Goal: Share content

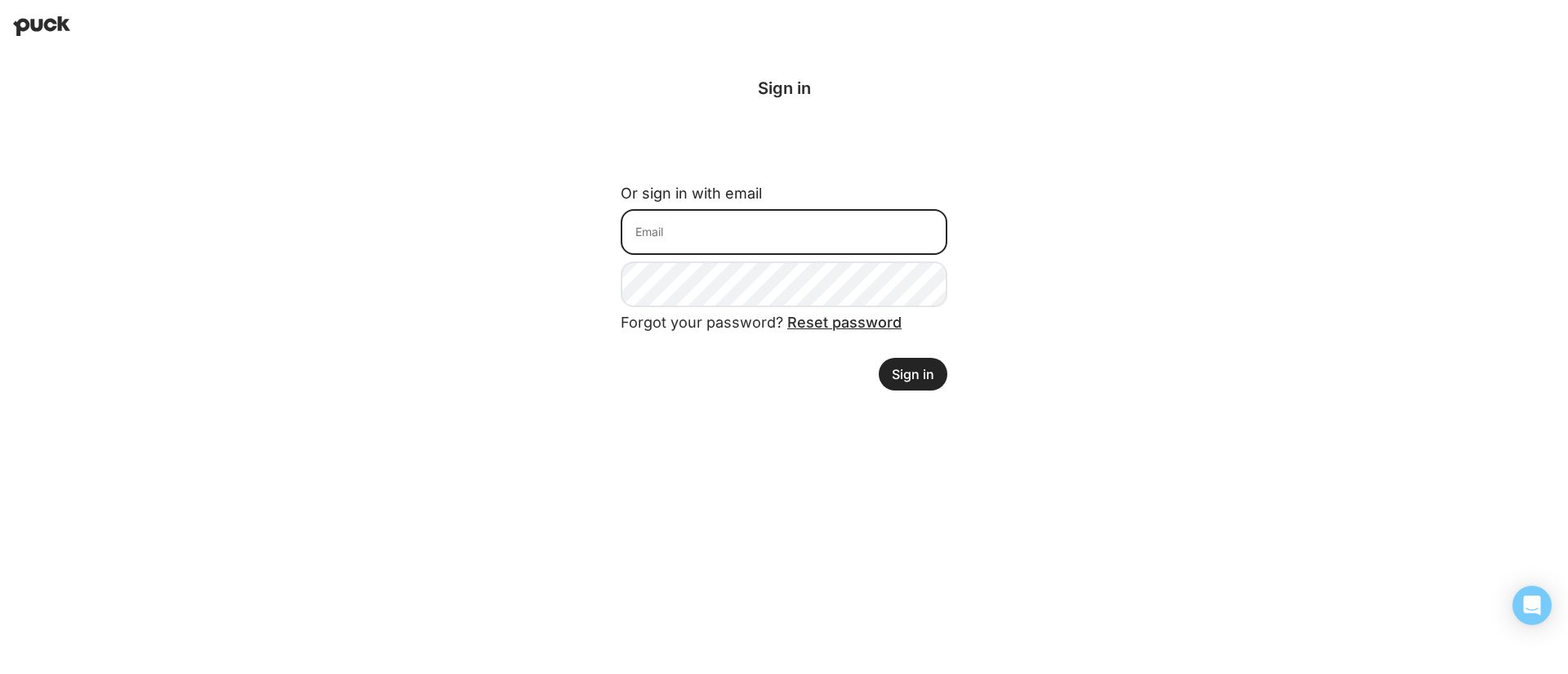
click at [815, 237] on input at bounding box center [784, 232] width 327 height 46
type input "[EMAIL_ADDRESS][DOMAIN_NAME]"
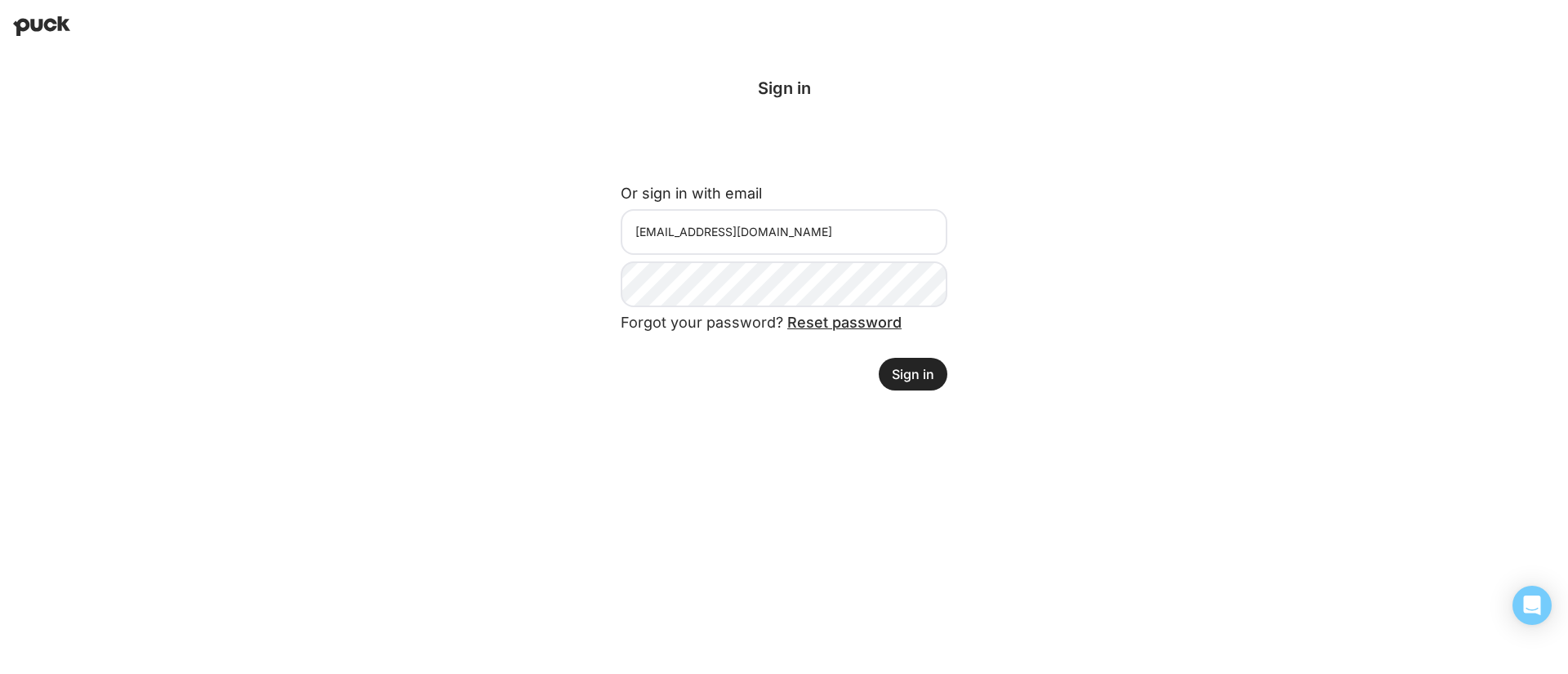
click at [913, 378] on button "Sign in" at bounding box center [913, 374] width 69 height 33
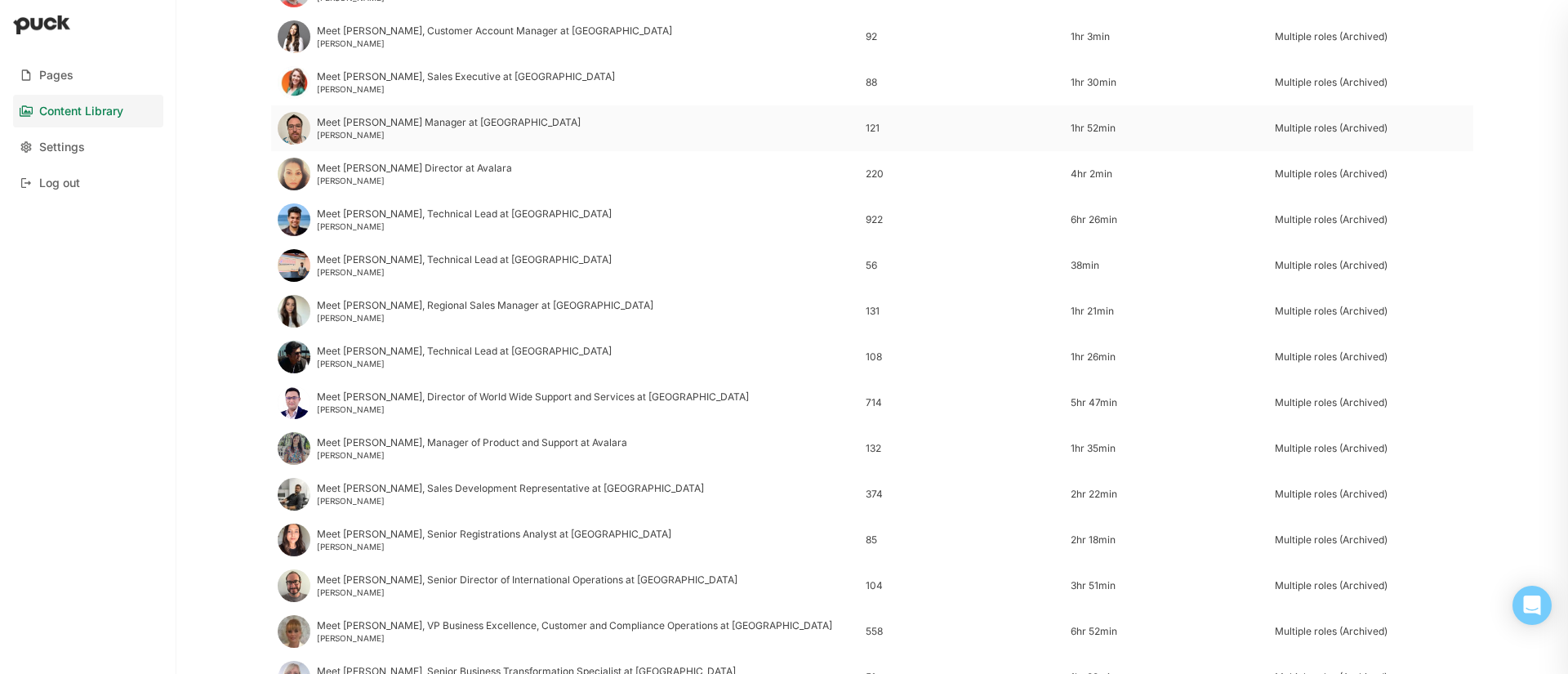
scroll to position [1065, 0]
click at [373, 172] on div "Meet [PERSON_NAME] Director at Avalara" at bounding box center [414, 167] width 195 height 12
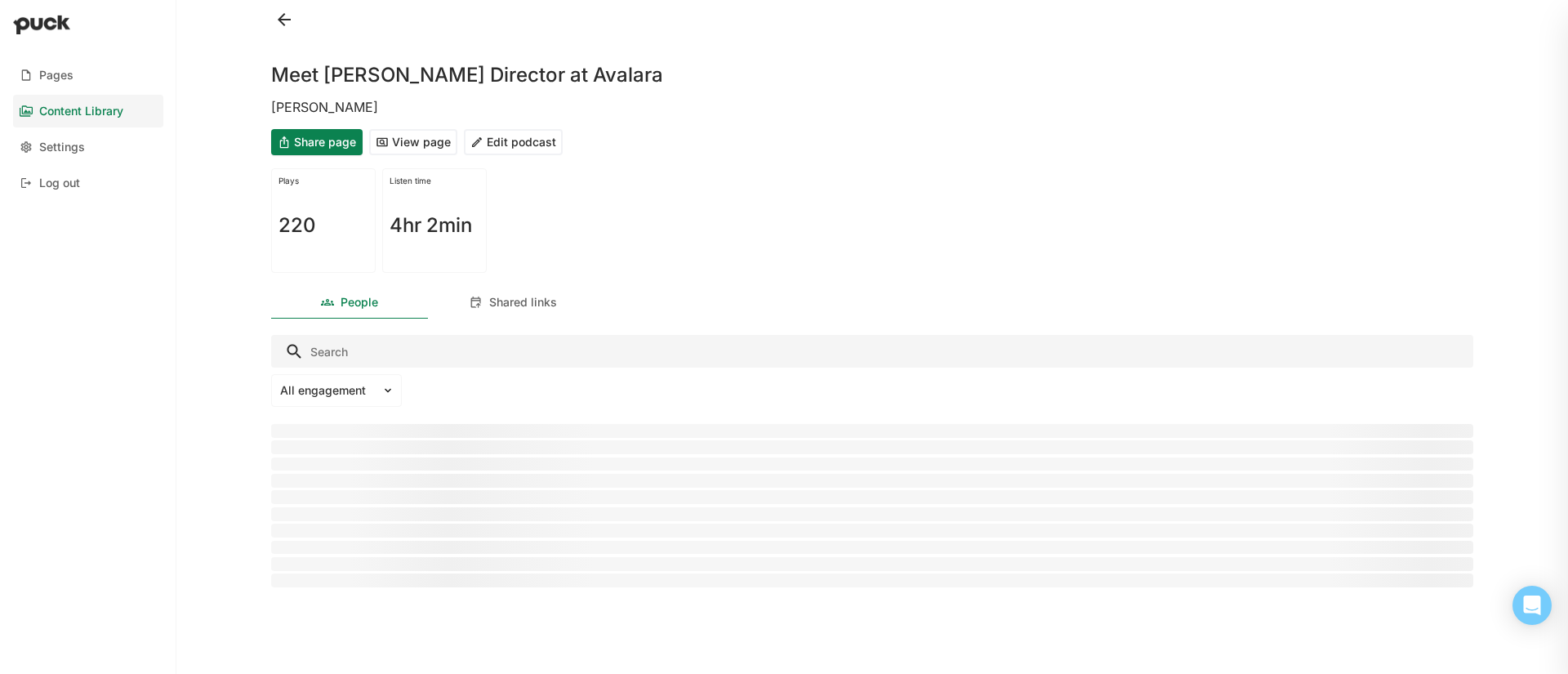
click at [526, 147] on button "Edit podcast" at bounding box center [513, 141] width 99 height 26
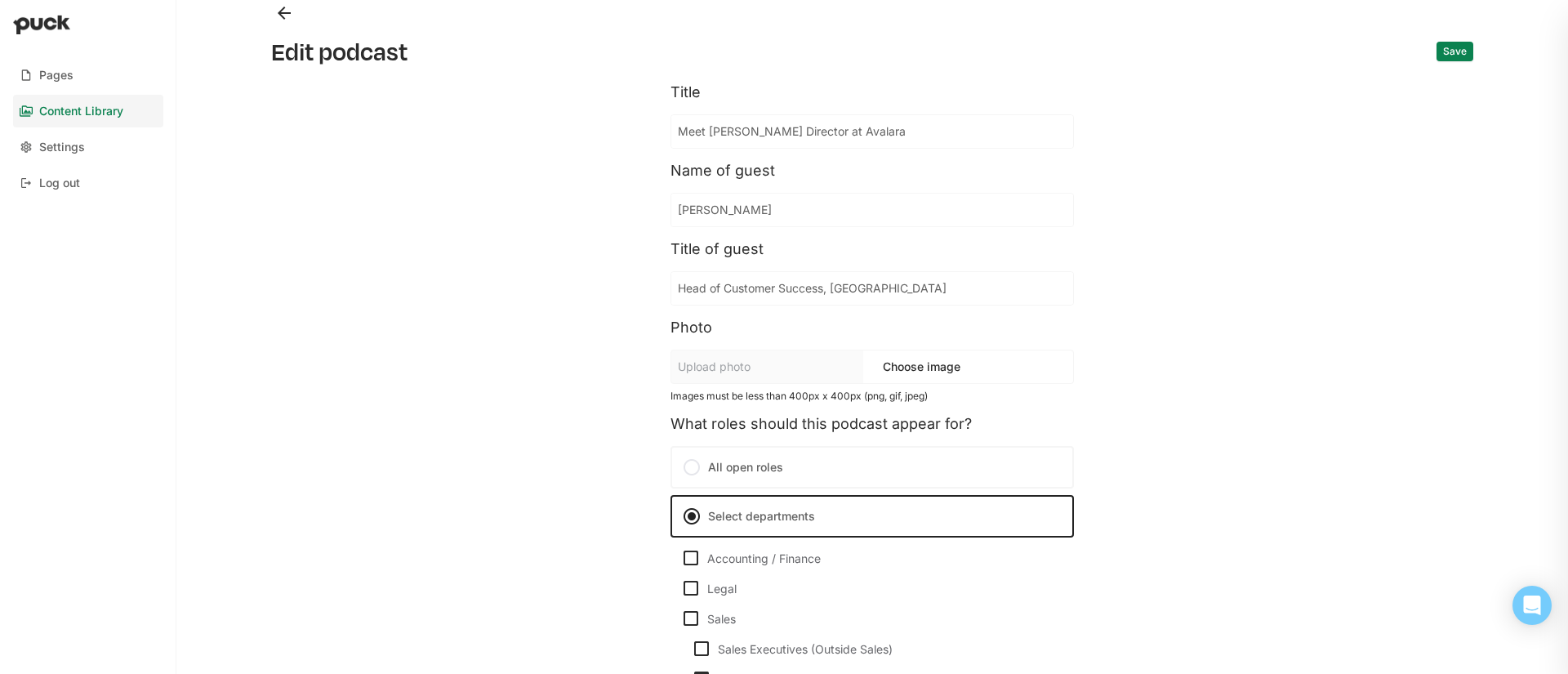
scroll to position [1267, 0]
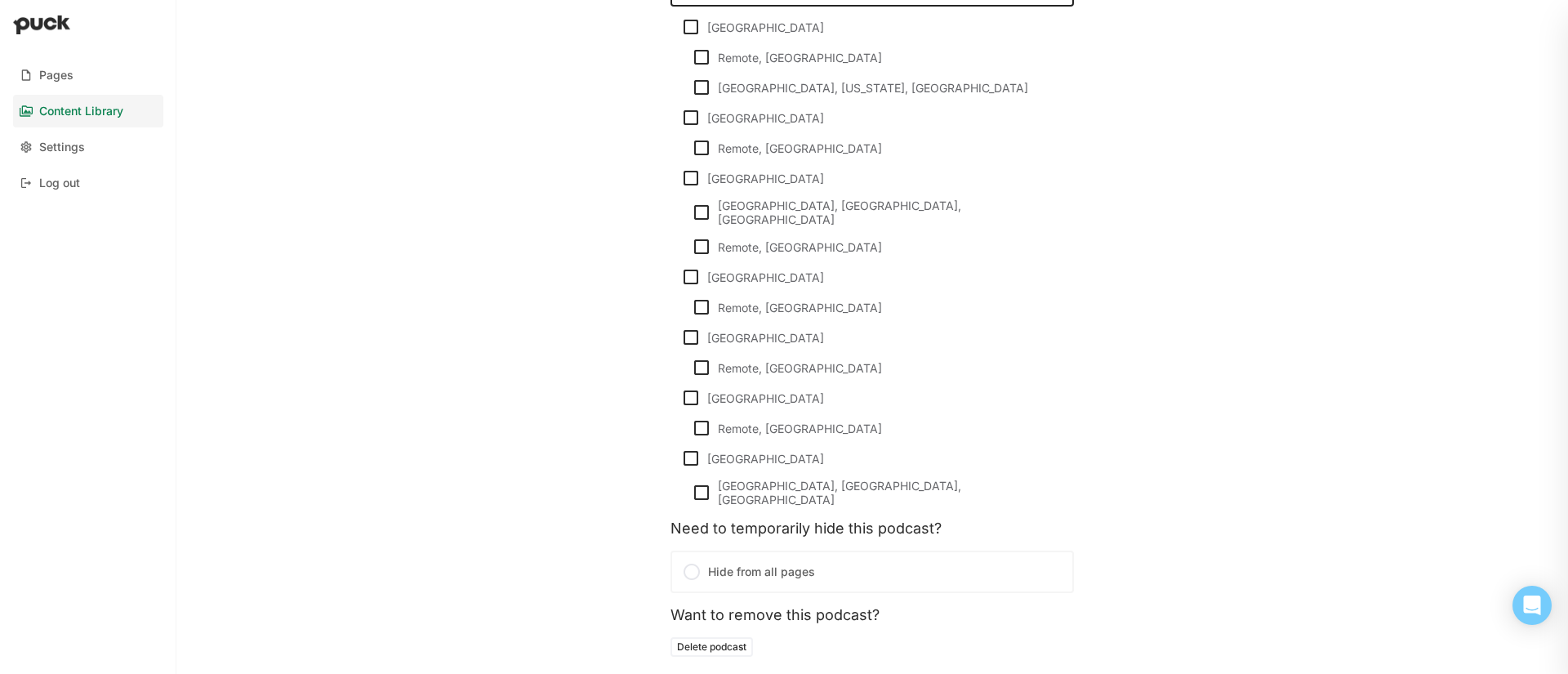
click at [764, 550] on label "Hide from all pages" at bounding box center [872, 571] width 403 height 43
click at [0, 0] on input "Hide from all pages" at bounding box center [0, 0] width 0 height 0
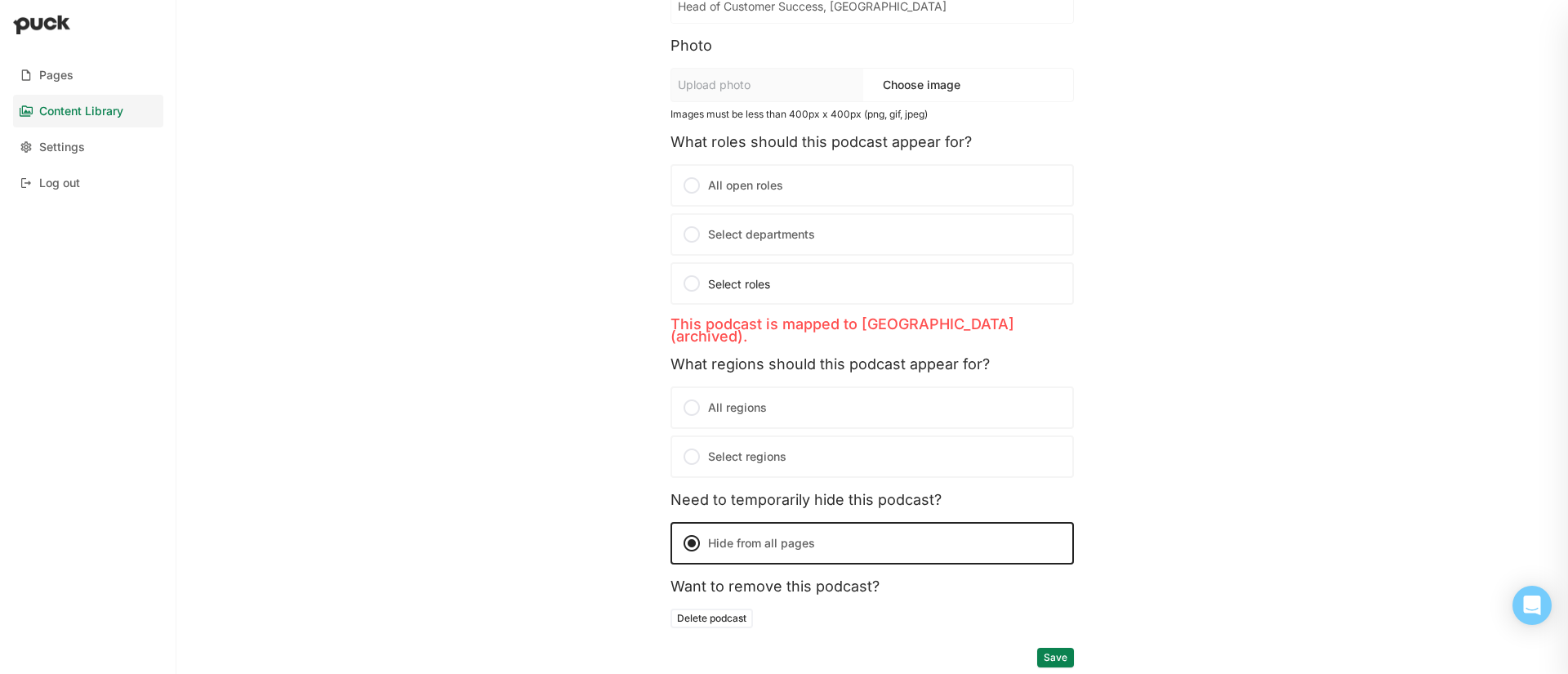
scroll to position [269, 0]
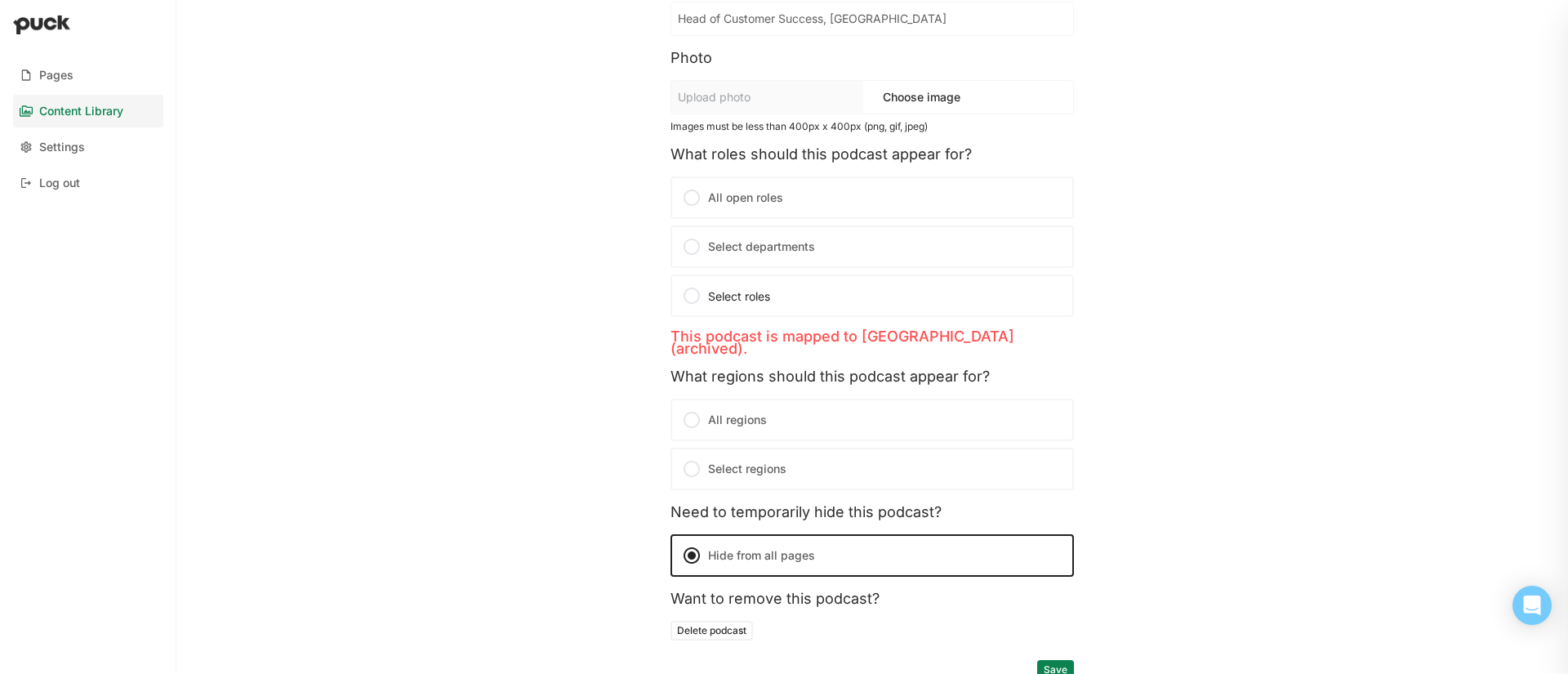
click at [1062, 660] on button "Save" at bounding box center [1055, 669] width 37 height 19
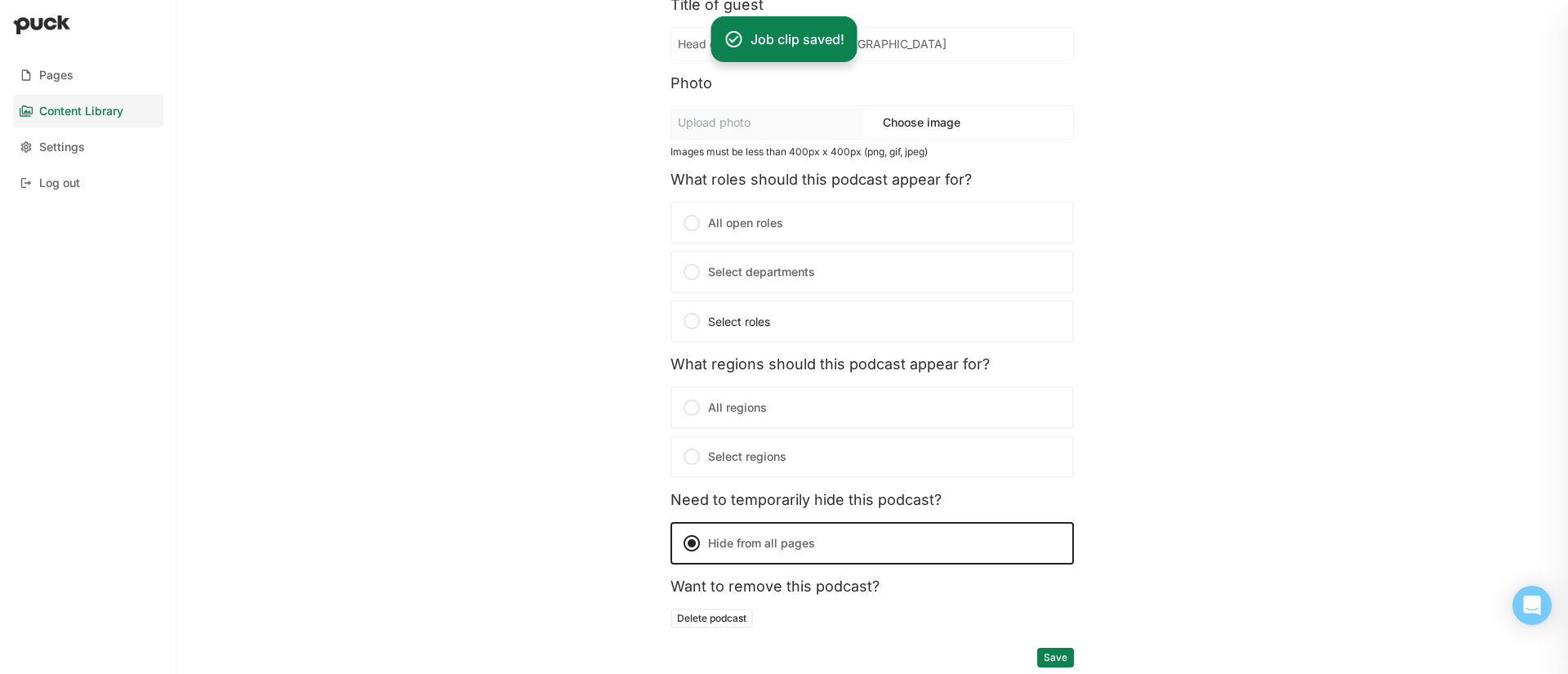
scroll to position [0, 0]
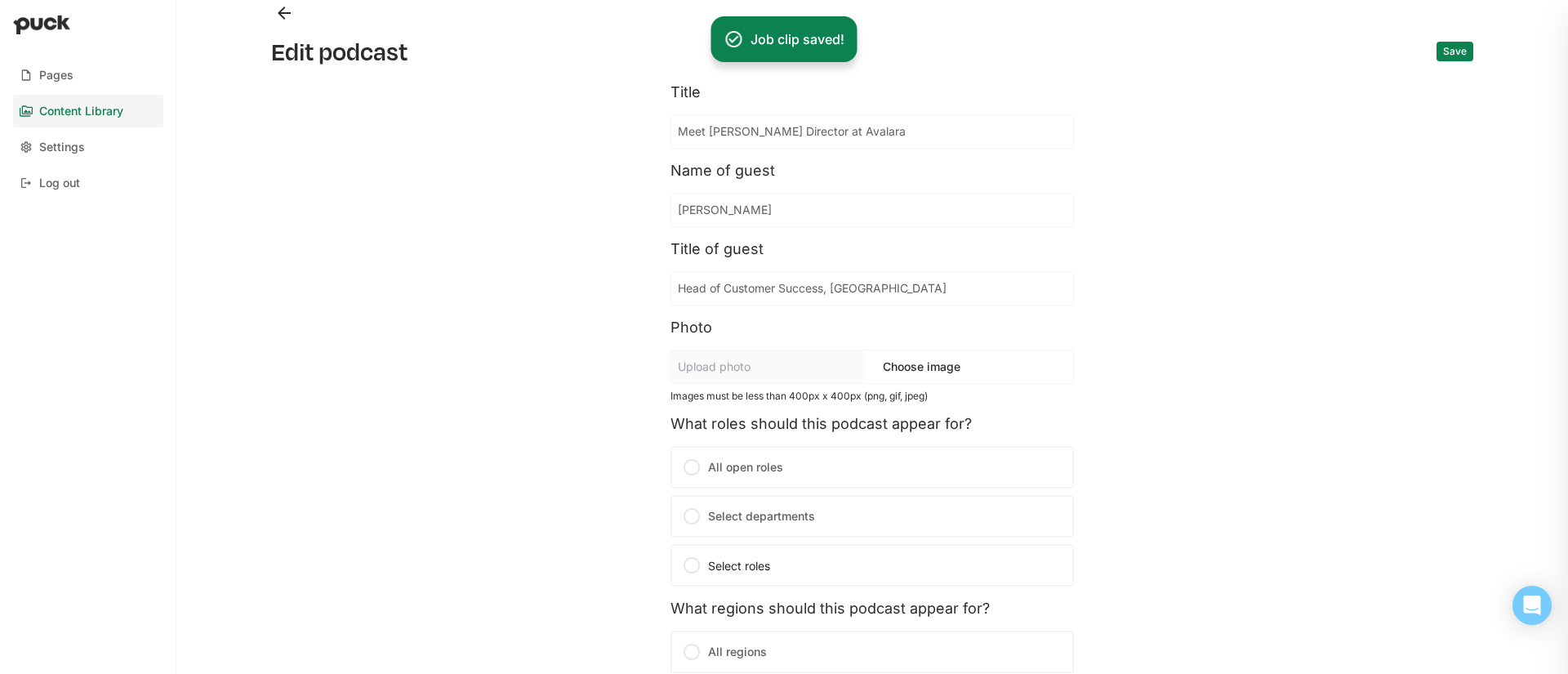
click at [281, 13] on button "Back" at bounding box center [283, 13] width 26 height 26
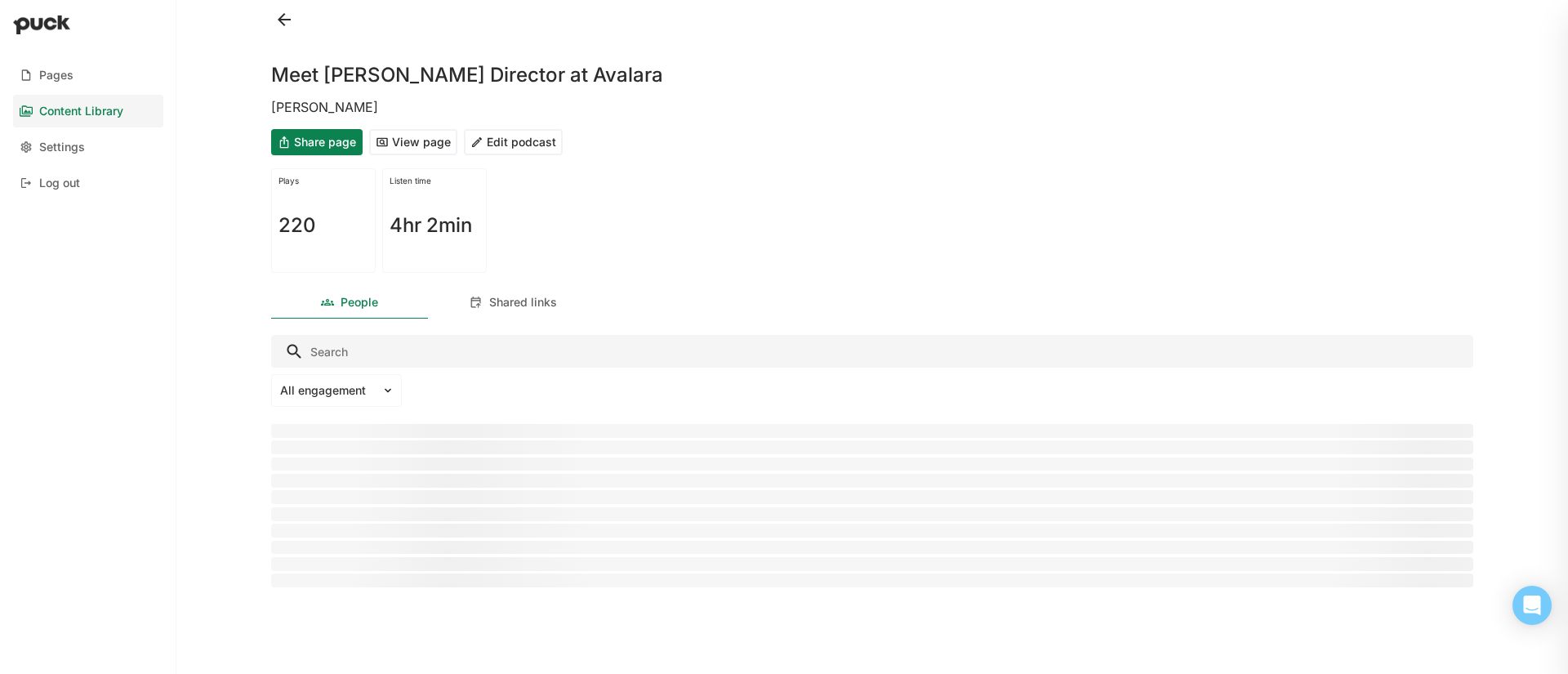
click at [281, 13] on button at bounding box center [283, 19] width 26 height 26
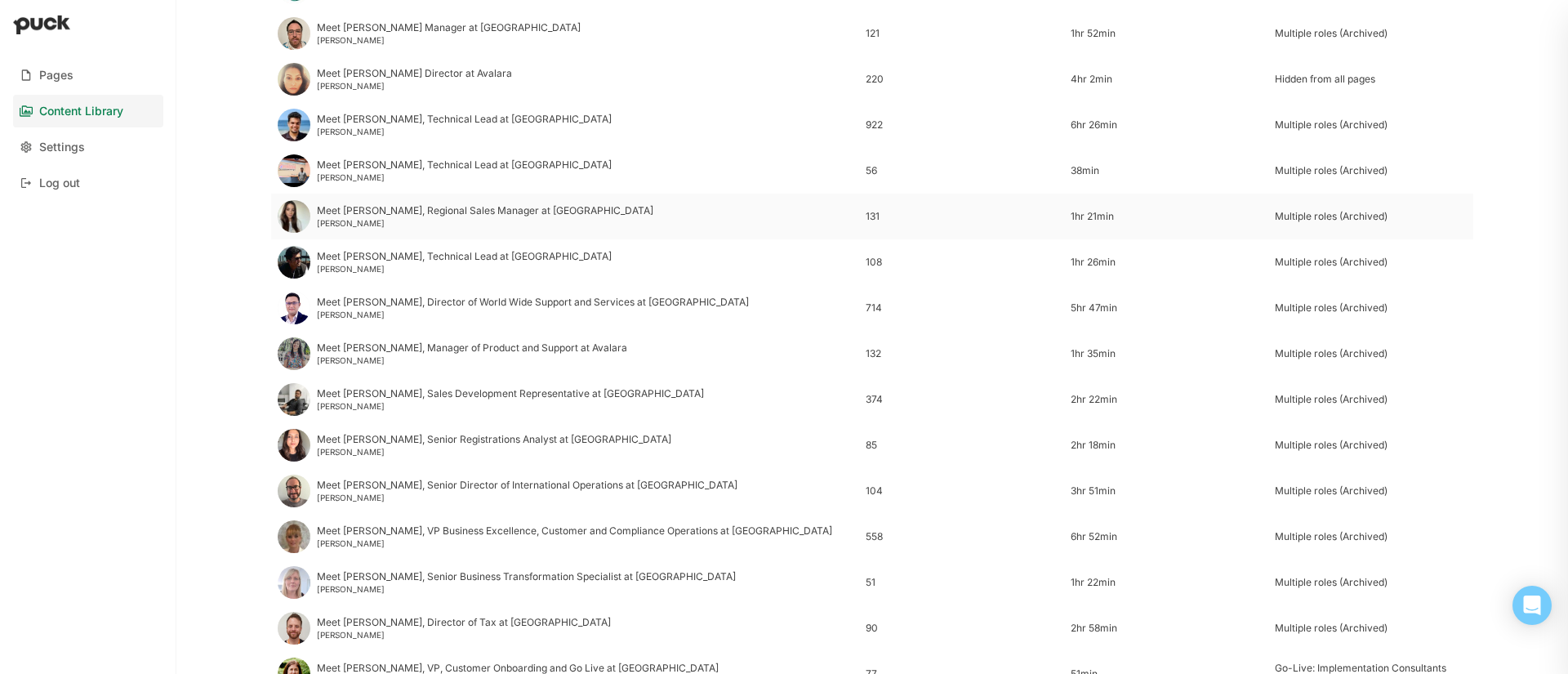
scroll to position [1161, 0]
click at [401, 352] on div "Meet Sophia, Manager of Product and Support at Avalara Sophia Paes" at bounding box center [472, 351] width 310 height 23
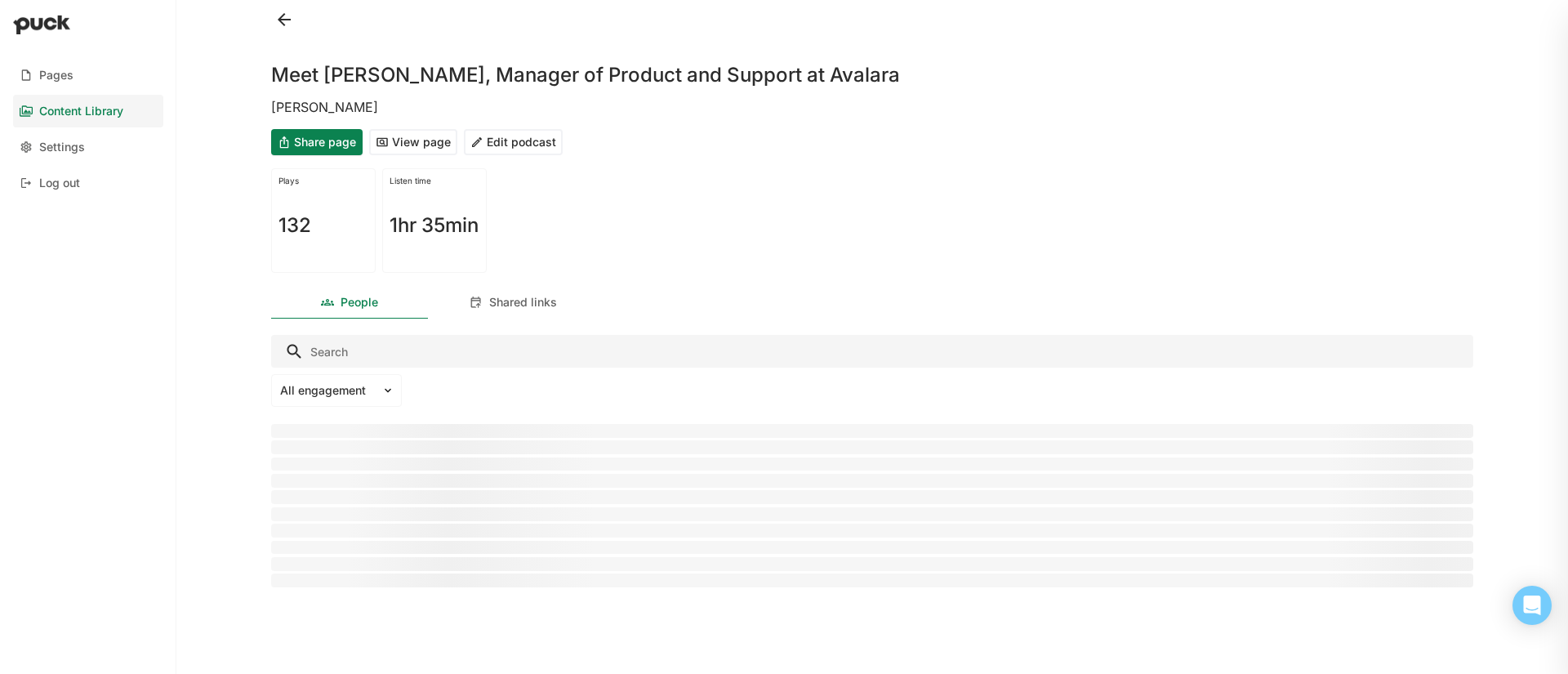
click at [525, 140] on button "Edit podcast" at bounding box center [513, 141] width 99 height 26
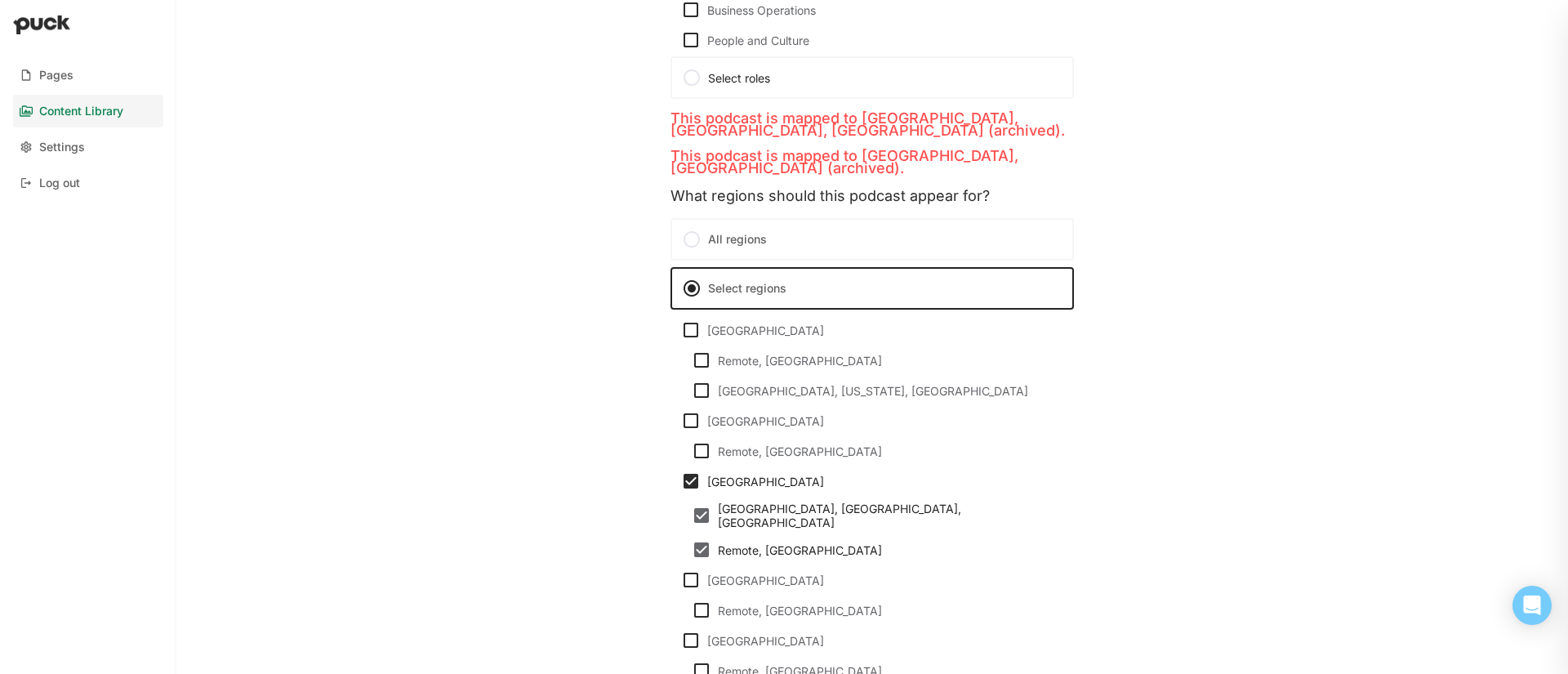
scroll to position [1330, 0]
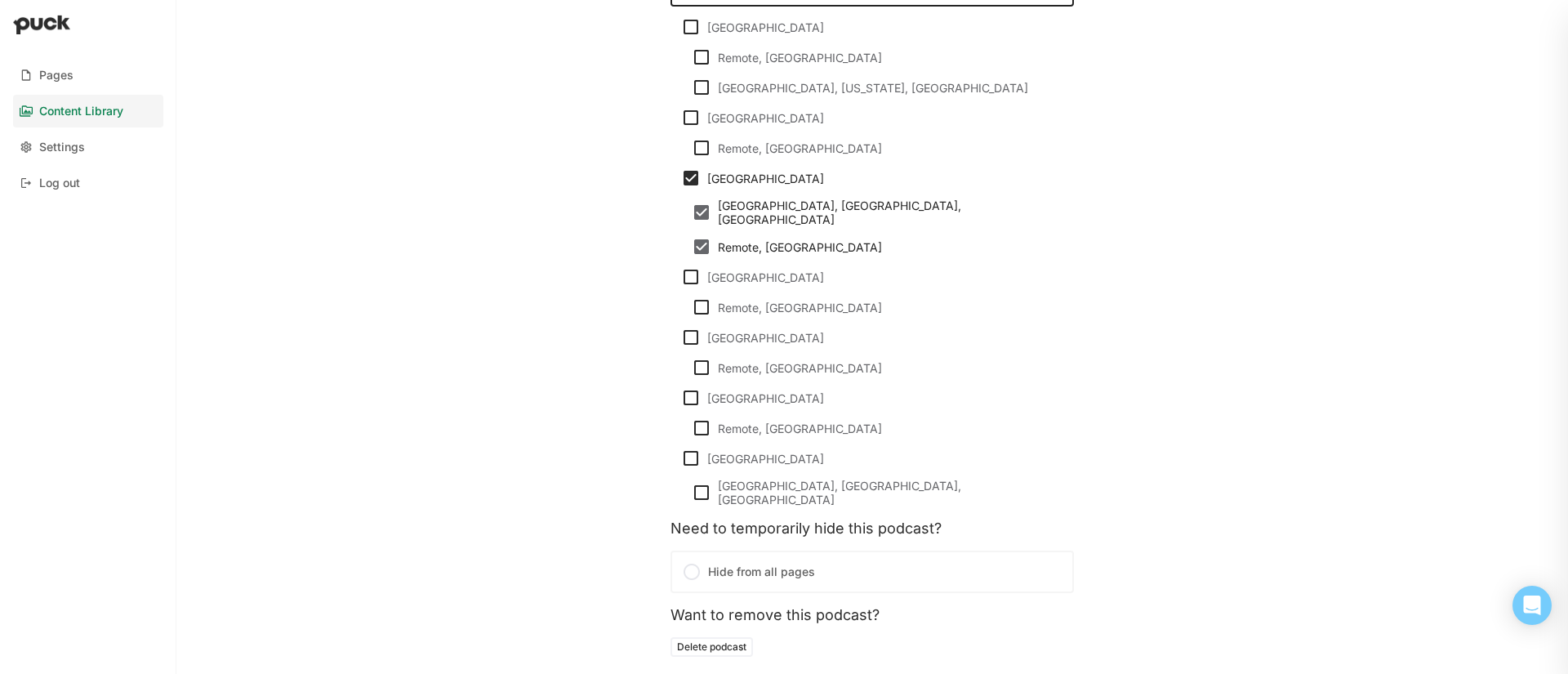
click at [764, 550] on label "Hide from all pages" at bounding box center [872, 571] width 403 height 43
click at [0, 0] on input "Hide from all pages" at bounding box center [0, 0] width 0 height 0
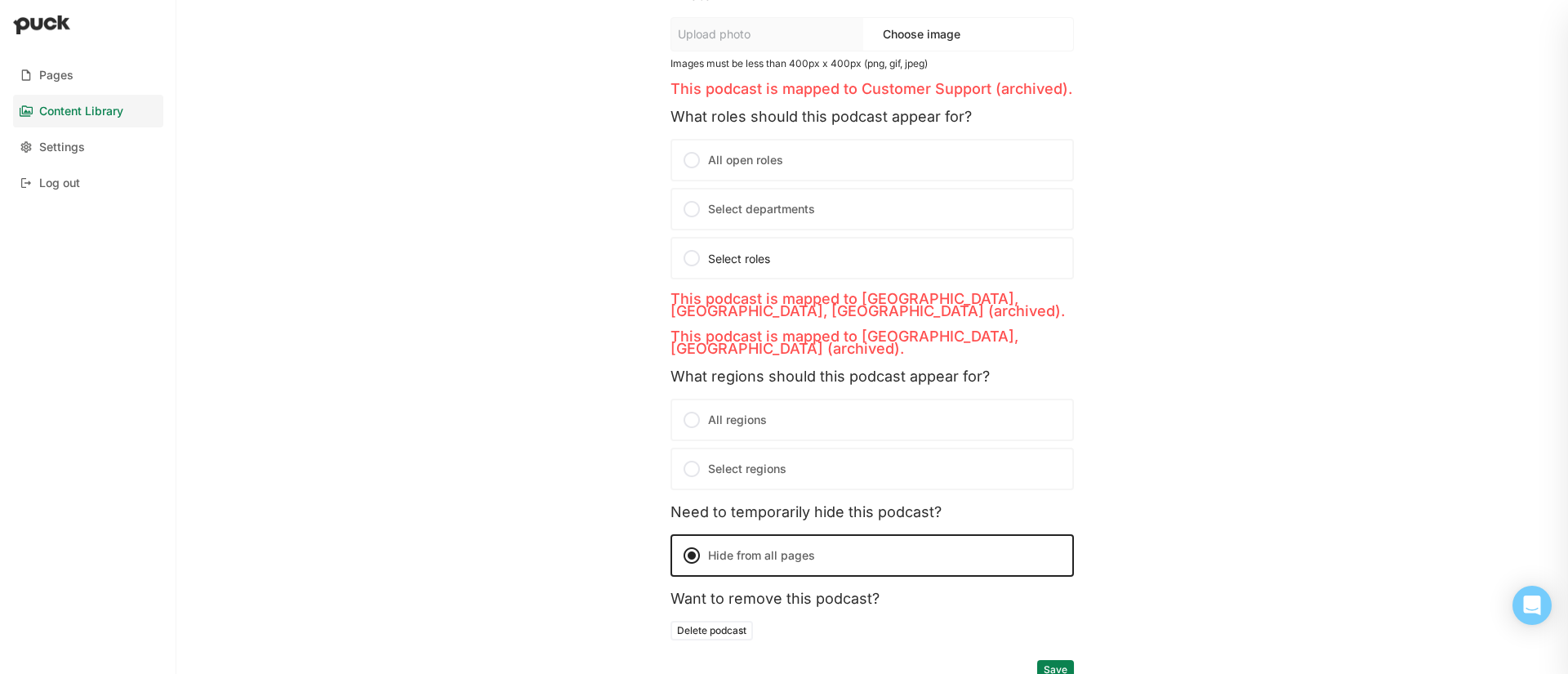
click at [1064, 660] on button "Save" at bounding box center [1055, 669] width 37 height 19
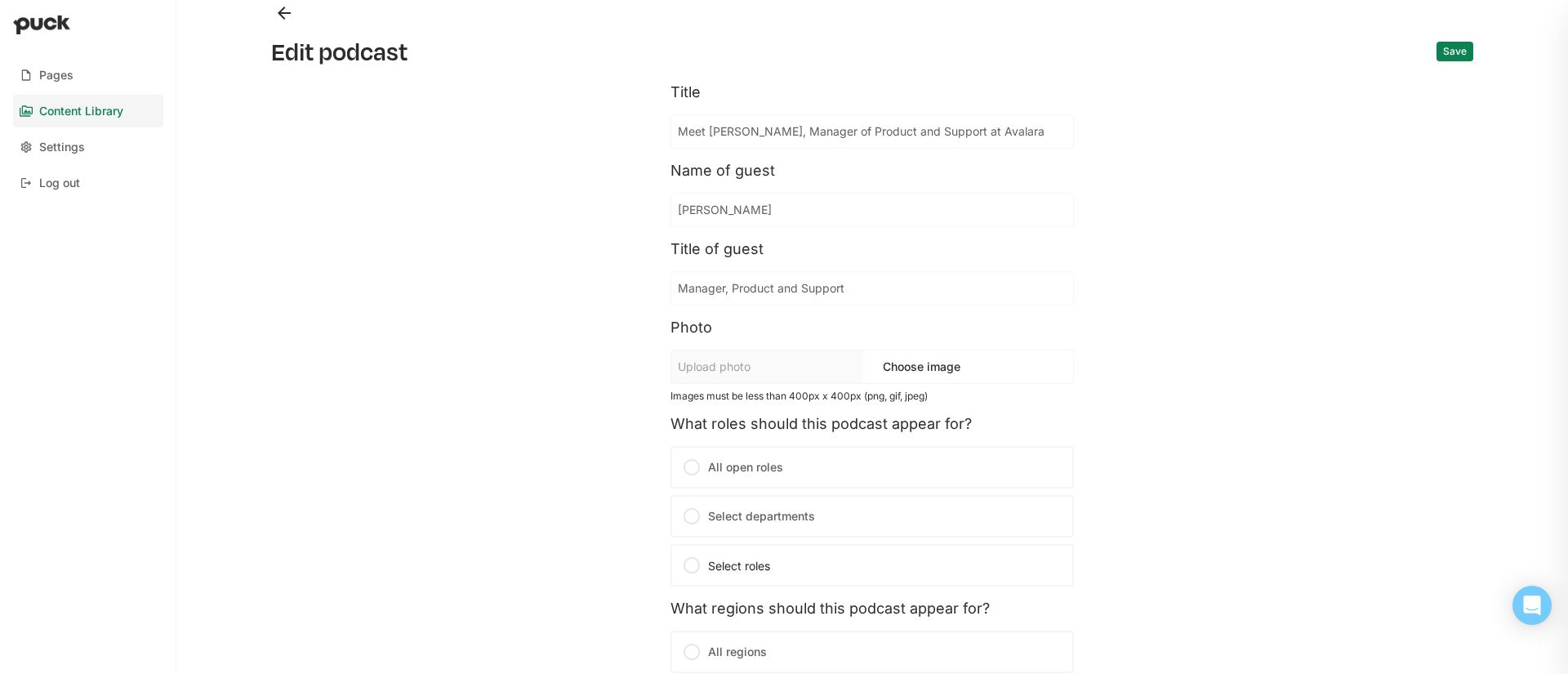
scroll to position [244, 0]
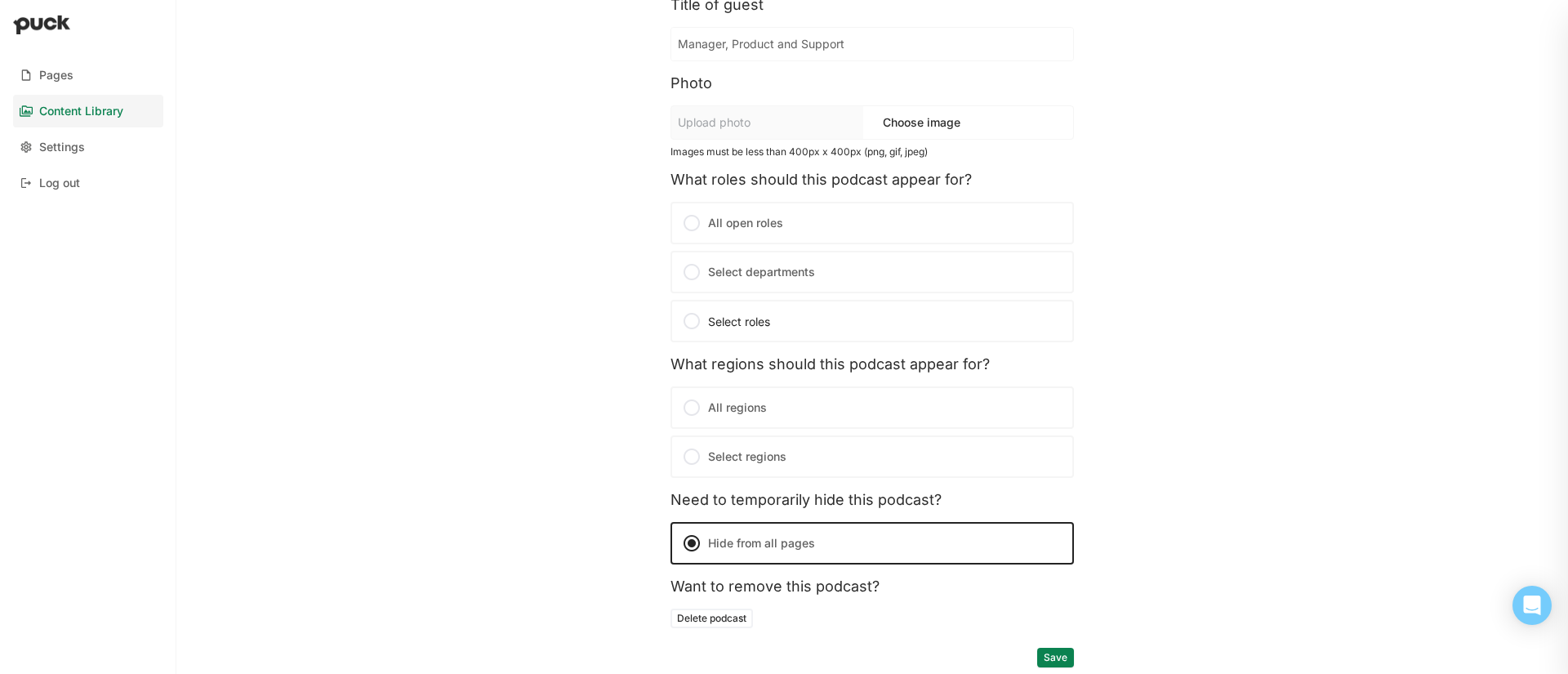
click at [1058, 654] on button "Save" at bounding box center [1055, 656] width 37 height 19
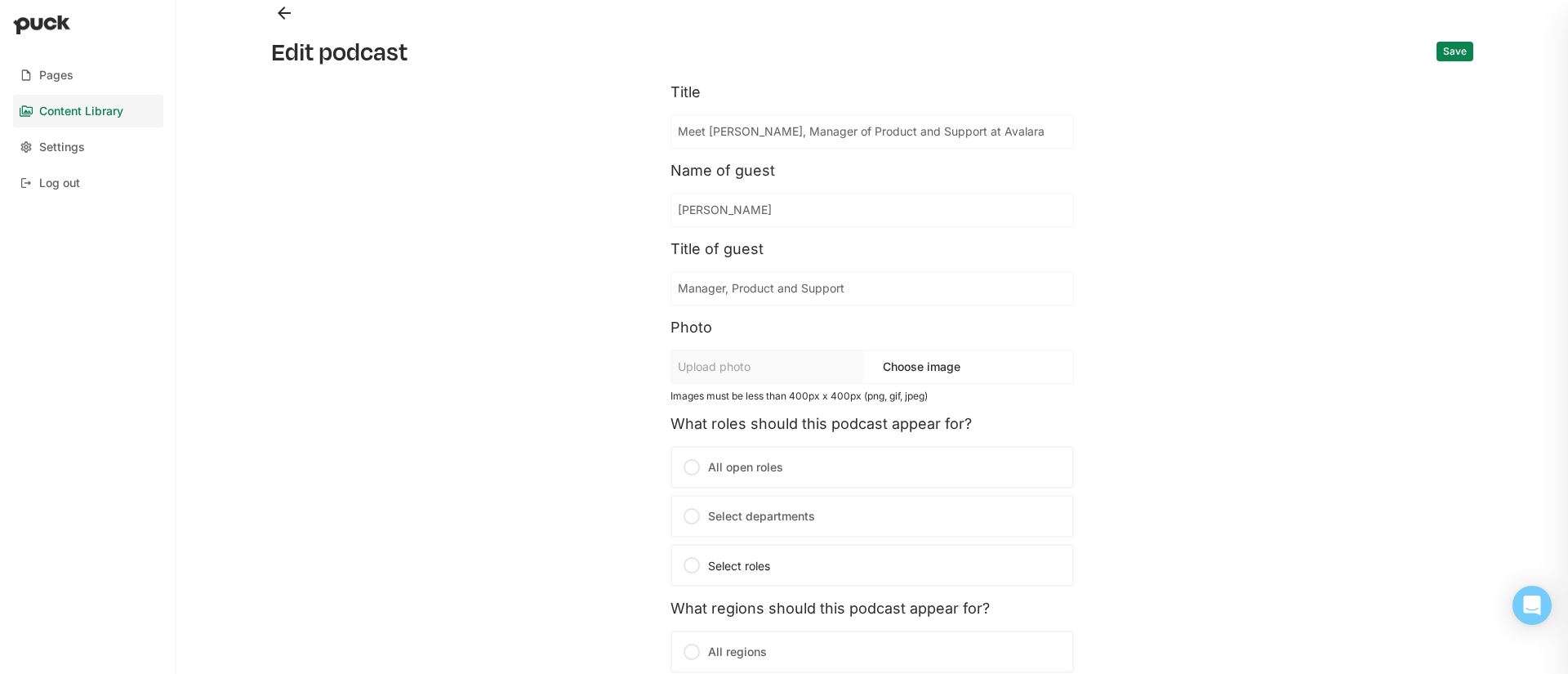
click at [282, 13] on button "Back" at bounding box center [283, 13] width 26 height 26
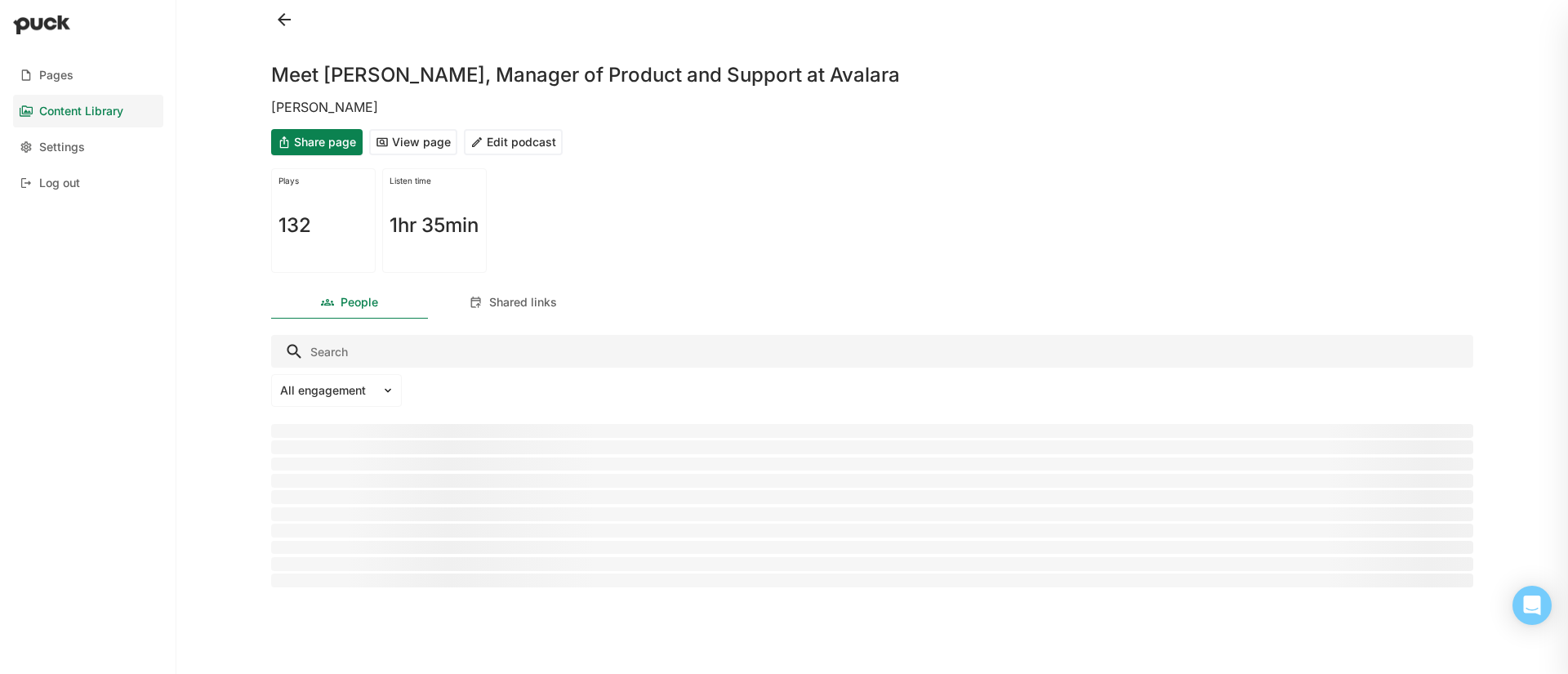
click at [283, 15] on button at bounding box center [283, 19] width 26 height 26
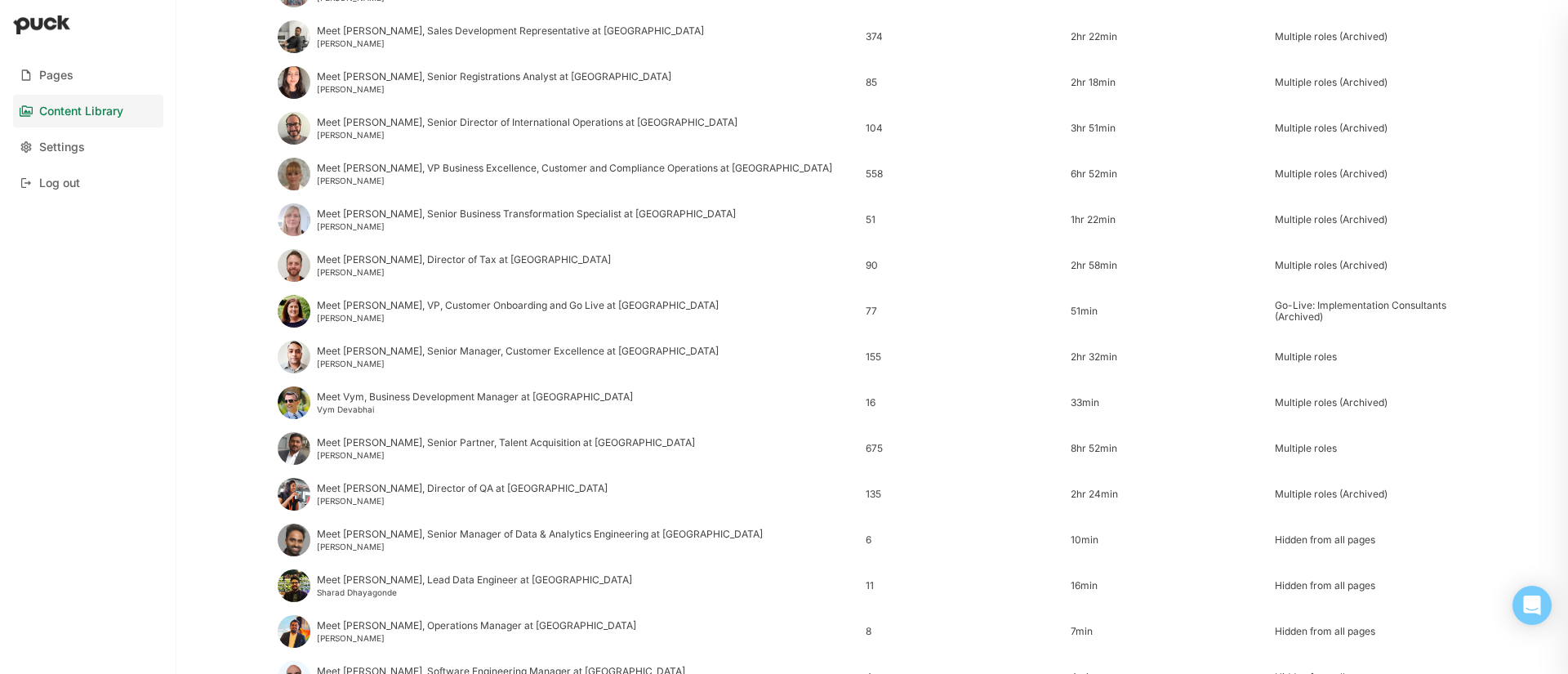
scroll to position [1522, 0]
click at [406, 447] on div "Meet Anand, Senior Partner, Talent Acquisition at Avalara" at bounding box center [506, 442] width 378 height 12
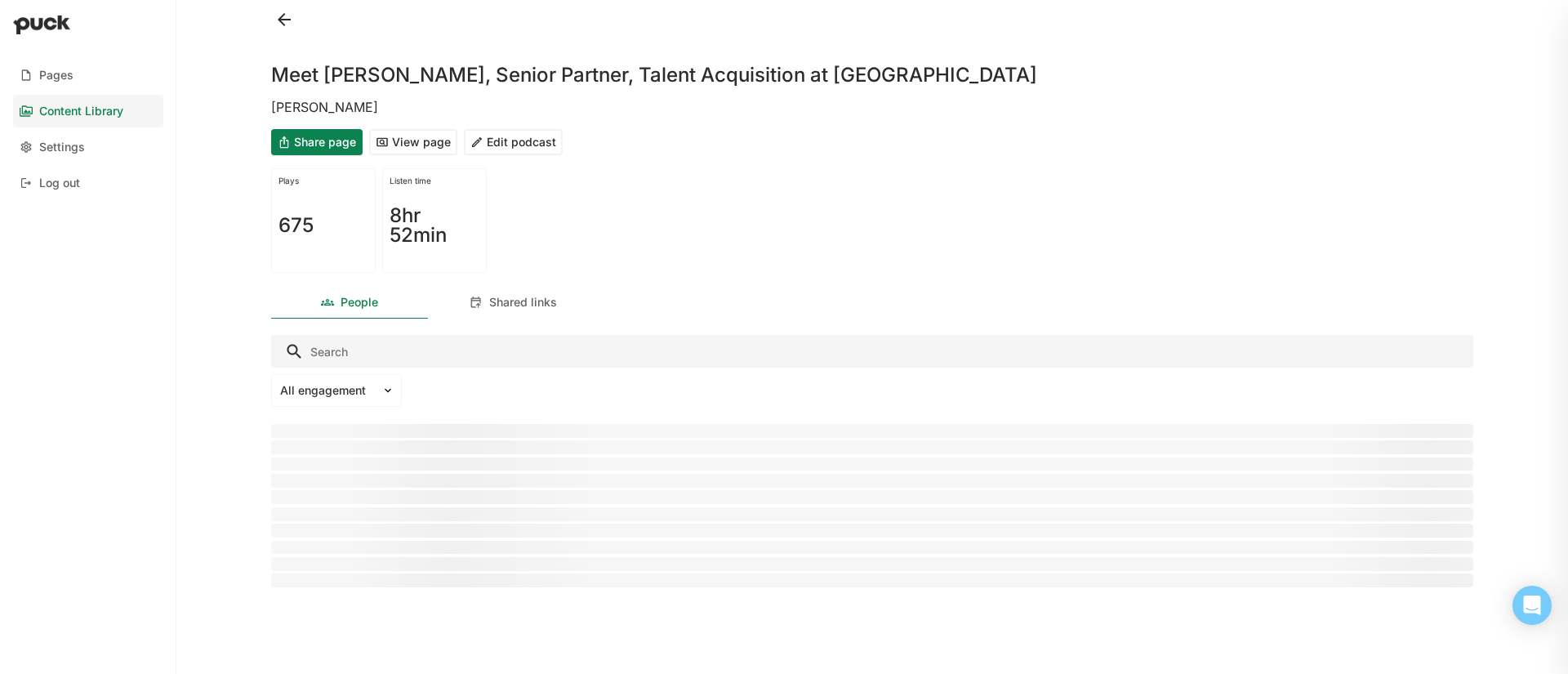
click at [526, 138] on button "Edit podcast" at bounding box center [513, 141] width 99 height 26
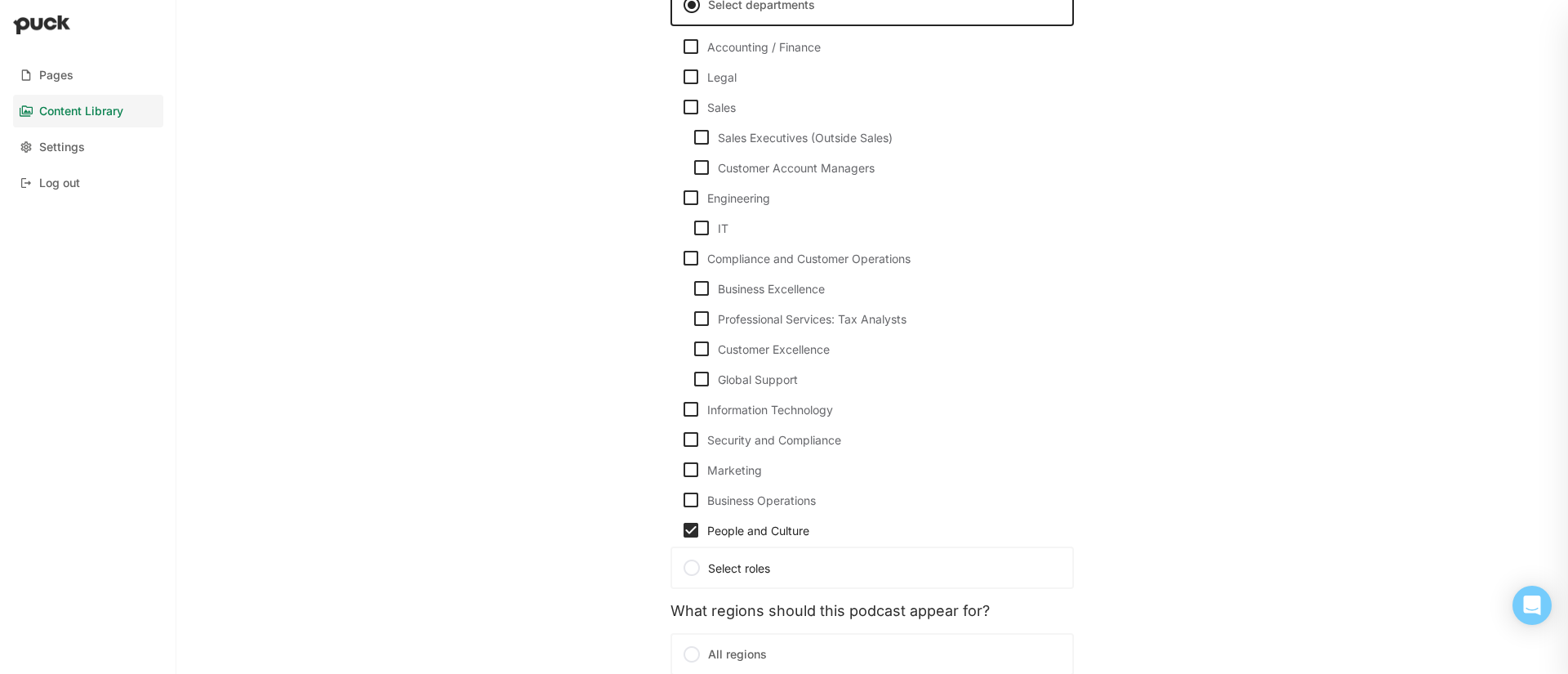
scroll to position [1241, 0]
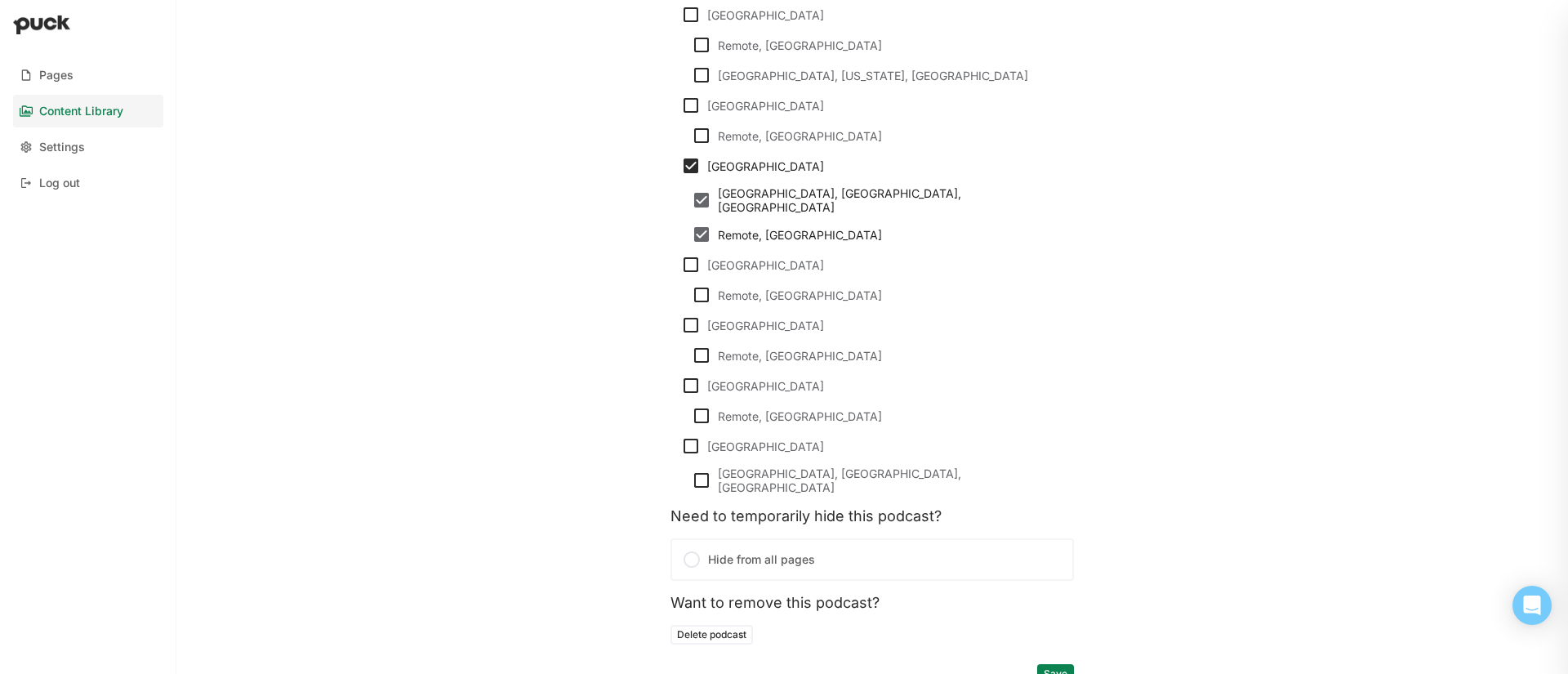
click at [763, 544] on label "Hide from all pages" at bounding box center [872, 559] width 403 height 43
click at [0, 0] on input "Hide from all pages" at bounding box center [0, 0] width 0 height 0
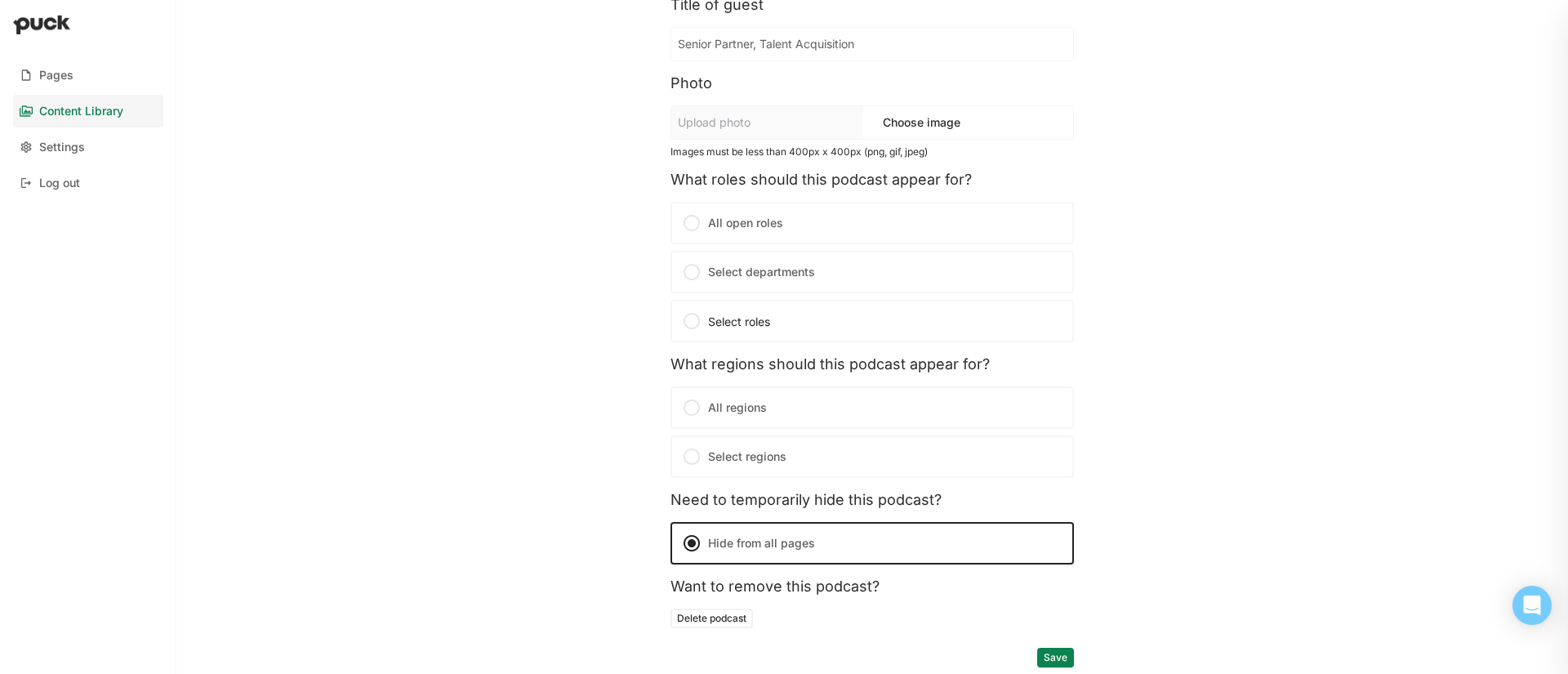
click at [1055, 659] on button "Save" at bounding box center [1055, 656] width 37 height 19
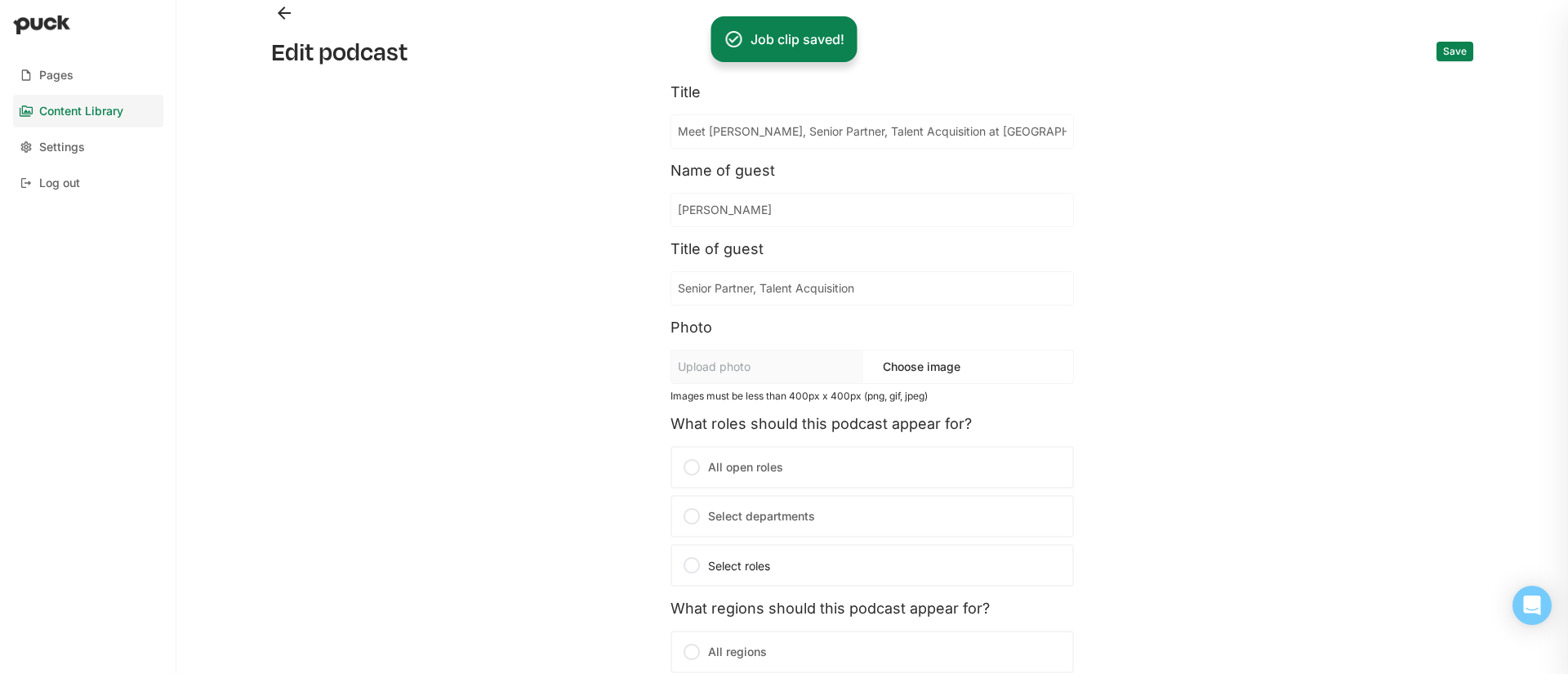
click at [284, 8] on button "Back" at bounding box center [283, 13] width 26 height 26
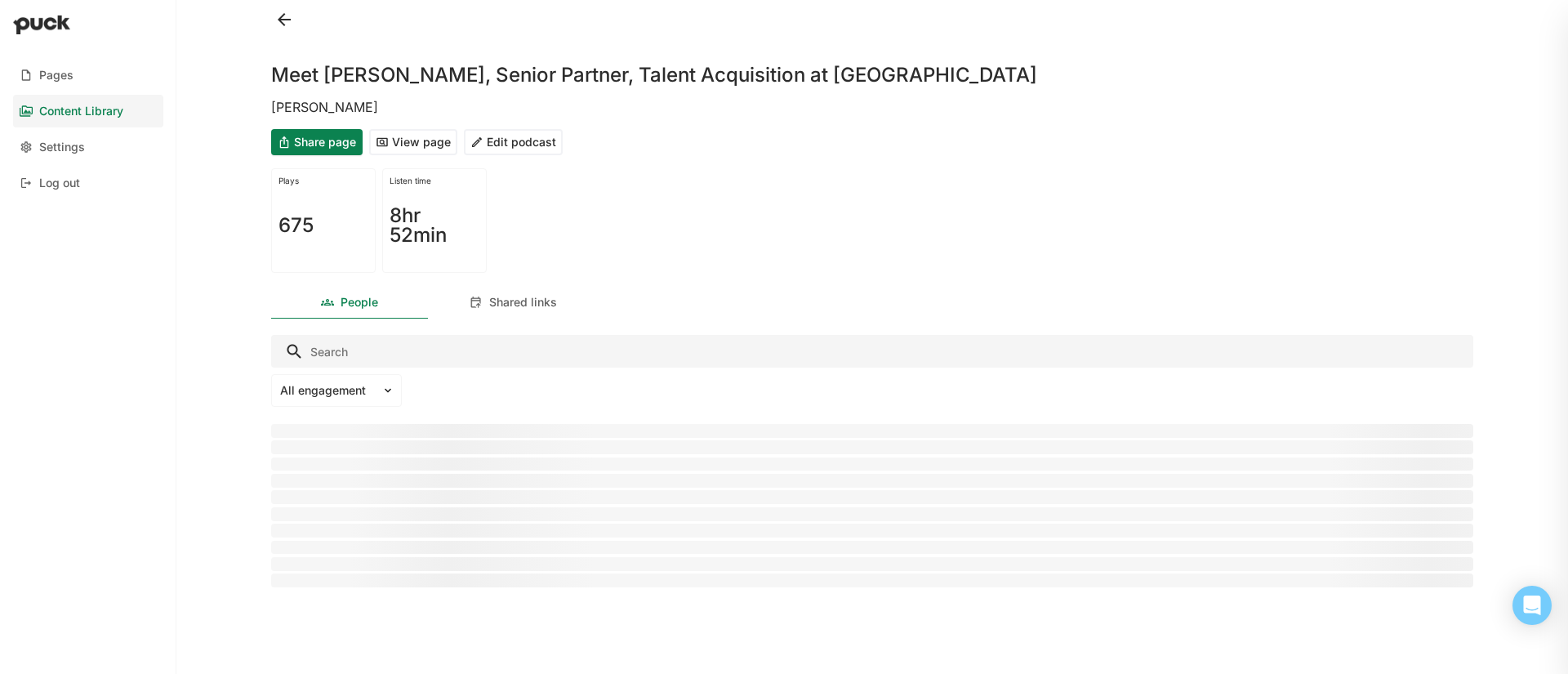
click at [284, 10] on button at bounding box center [283, 19] width 26 height 26
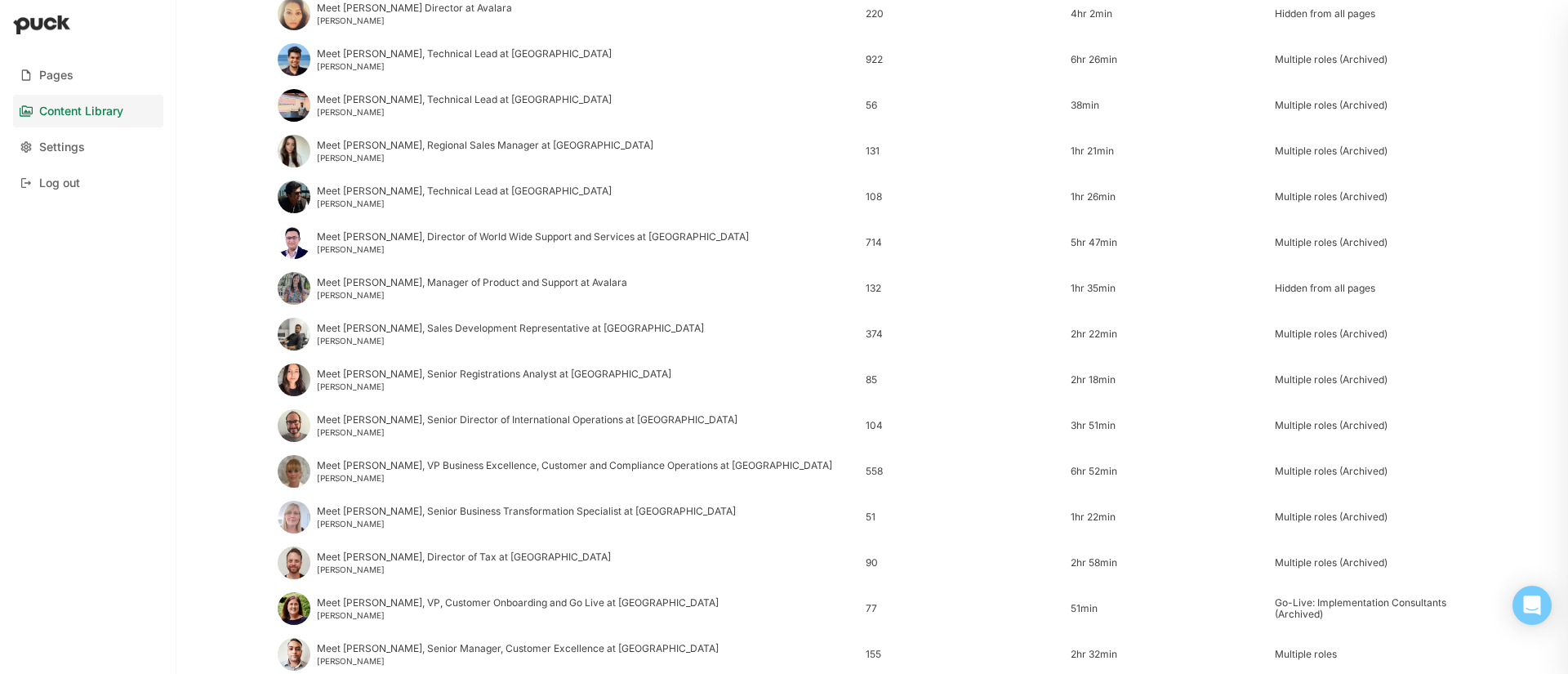
scroll to position [1928, 0]
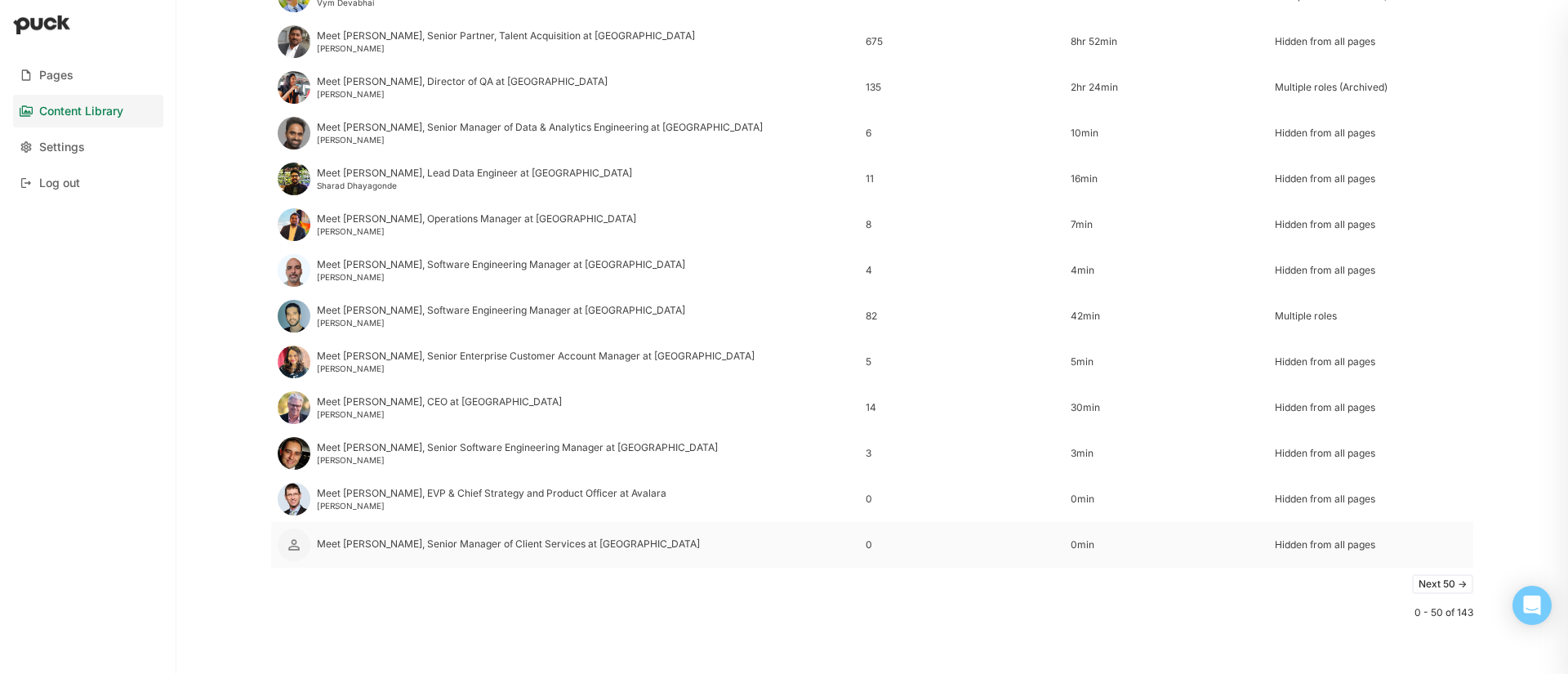
click at [480, 547] on div "Meet Jaimi, Senior Manager of Client Services at Avalara" at bounding box center [508, 544] width 383 height 12
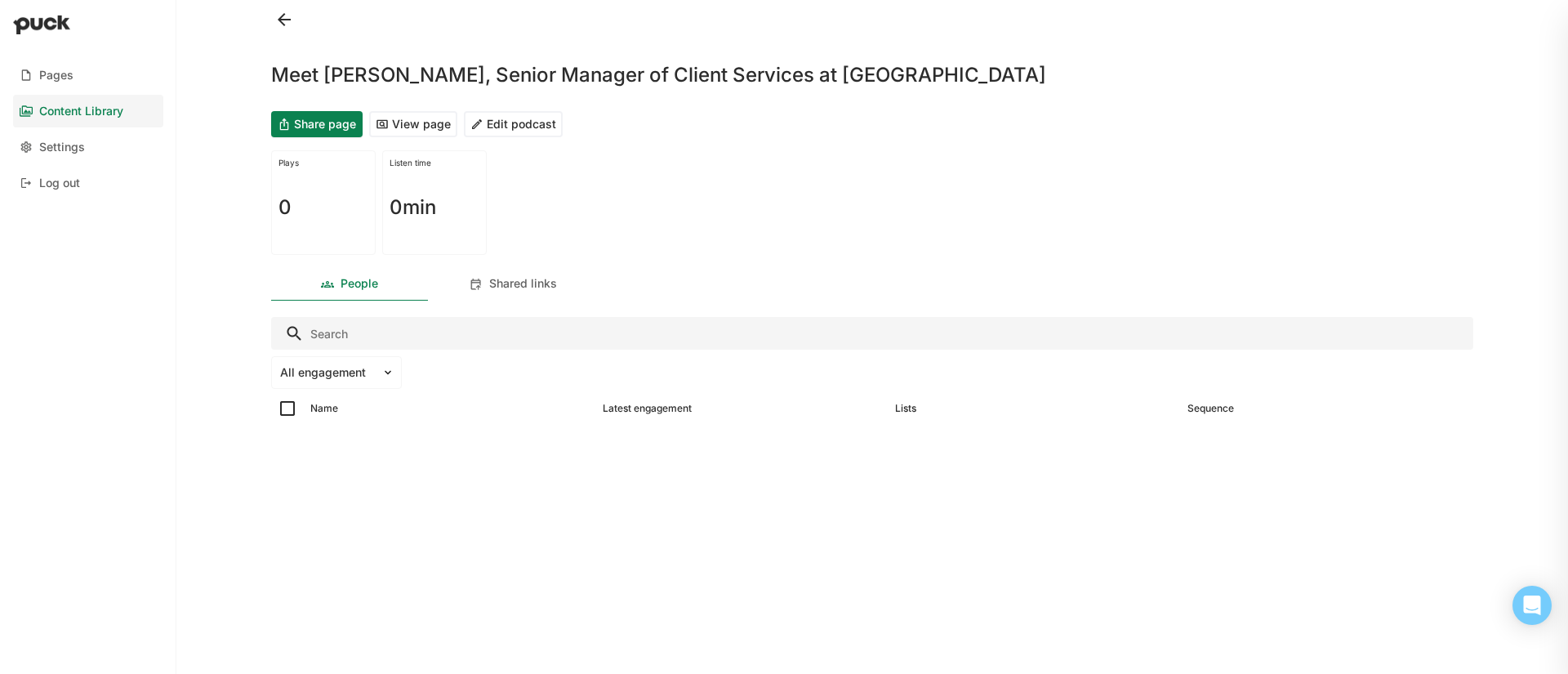
click at [429, 121] on button "View page" at bounding box center [412, 124] width 88 height 26
click at [283, 18] on button at bounding box center [283, 19] width 26 height 26
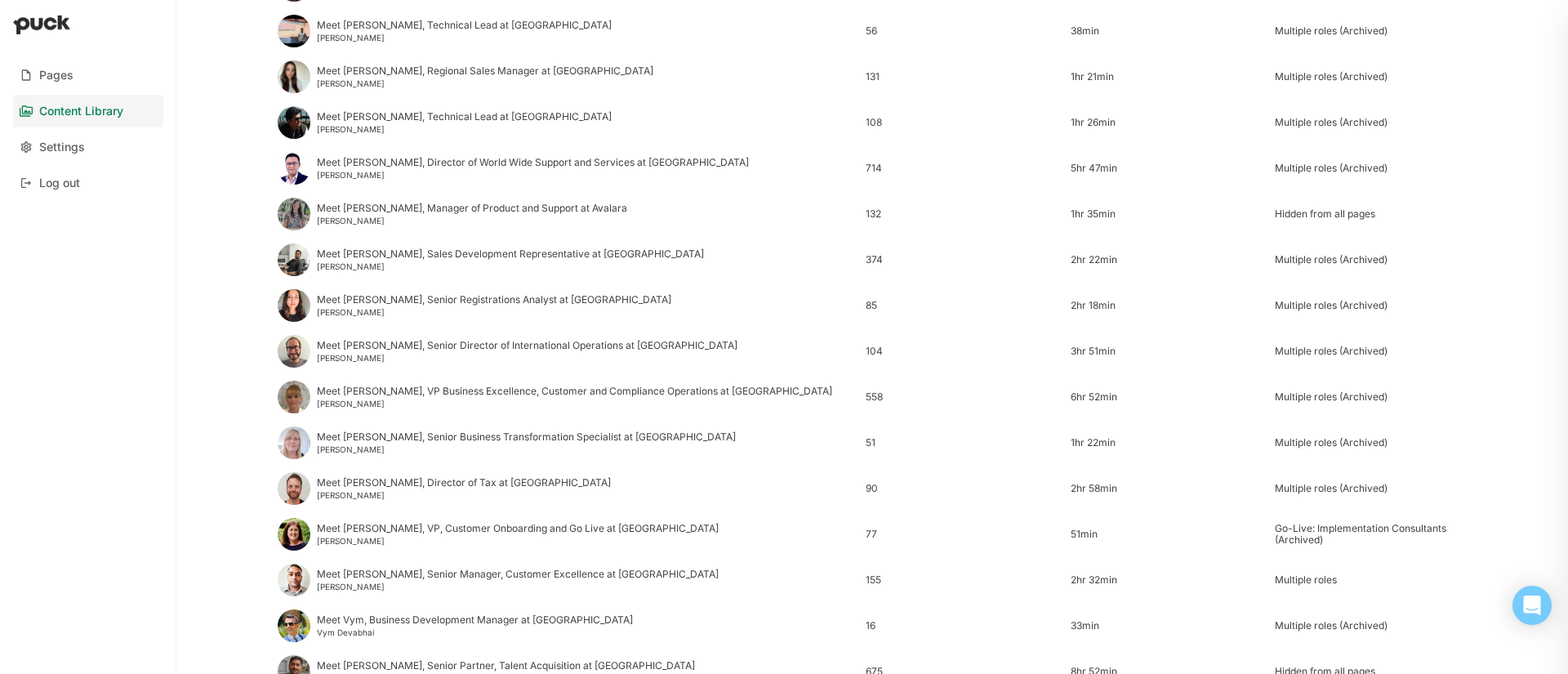
scroll to position [1928, 0]
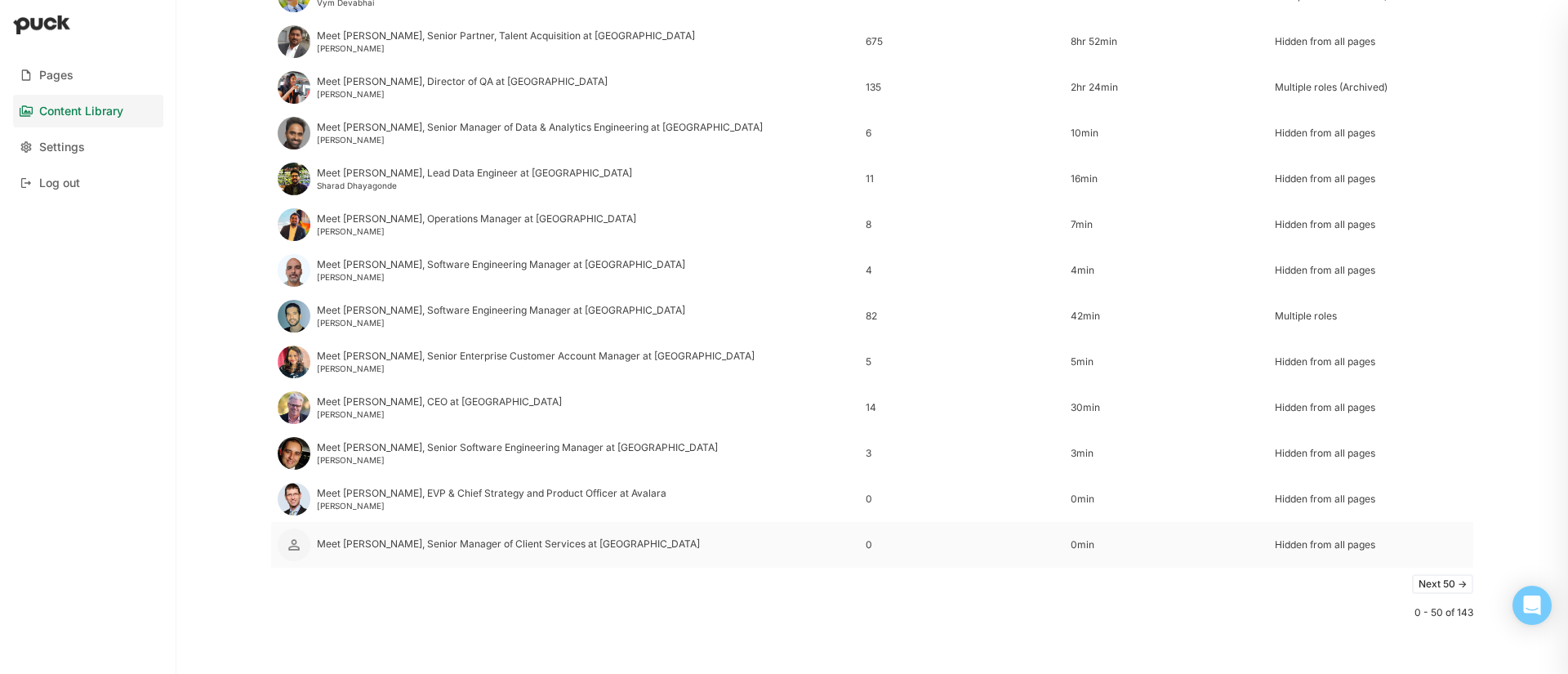
click at [440, 539] on div "Meet Jaimi, Senior Manager of Client Services at Avalara" at bounding box center [508, 544] width 383 height 12
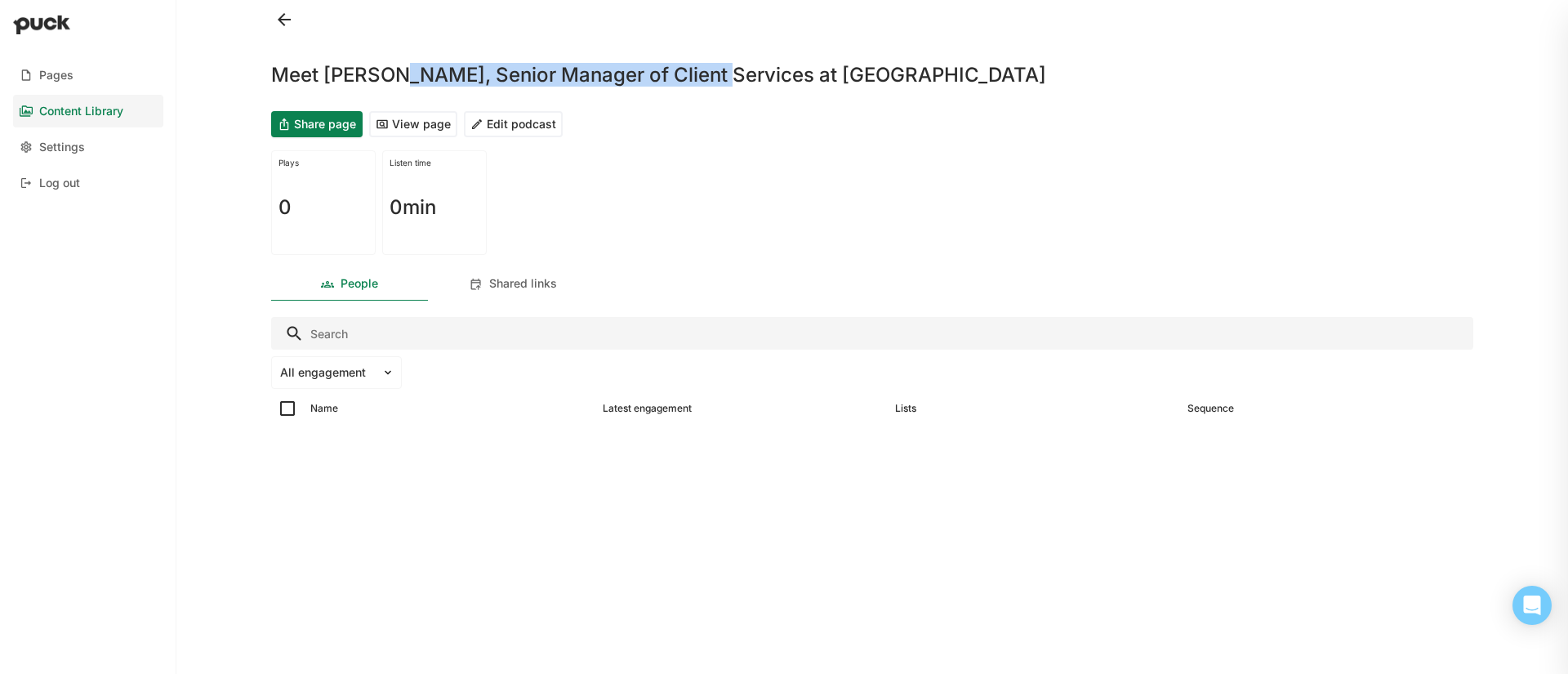
drag, startPoint x: 390, startPoint y: 72, endPoint x: 704, endPoint y: 80, distance: 314.1
click at [704, 80] on h1 "Meet Jaimi, Senior Manager of Client Services at Avalara" at bounding box center [658, 74] width 775 height 19
copy h1 "Senior Manager of Client Services"
click at [428, 121] on button "View page" at bounding box center [412, 124] width 88 height 26
click at [311, 120] on button "Share page" at bounding box center [316, 124] width 91 height 26
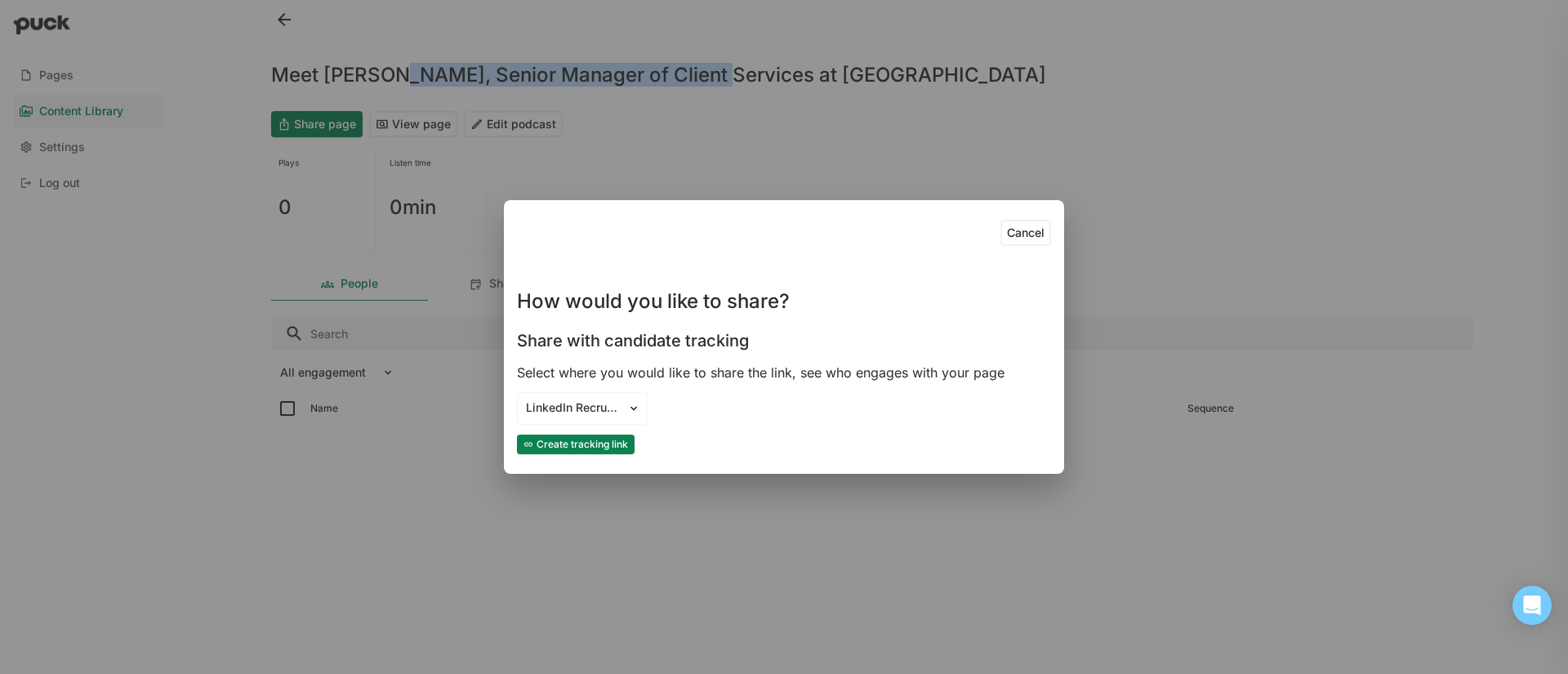
click at [584, 446] on button "Create tracking link" at bounding box center [575, 443] width 118 height 19
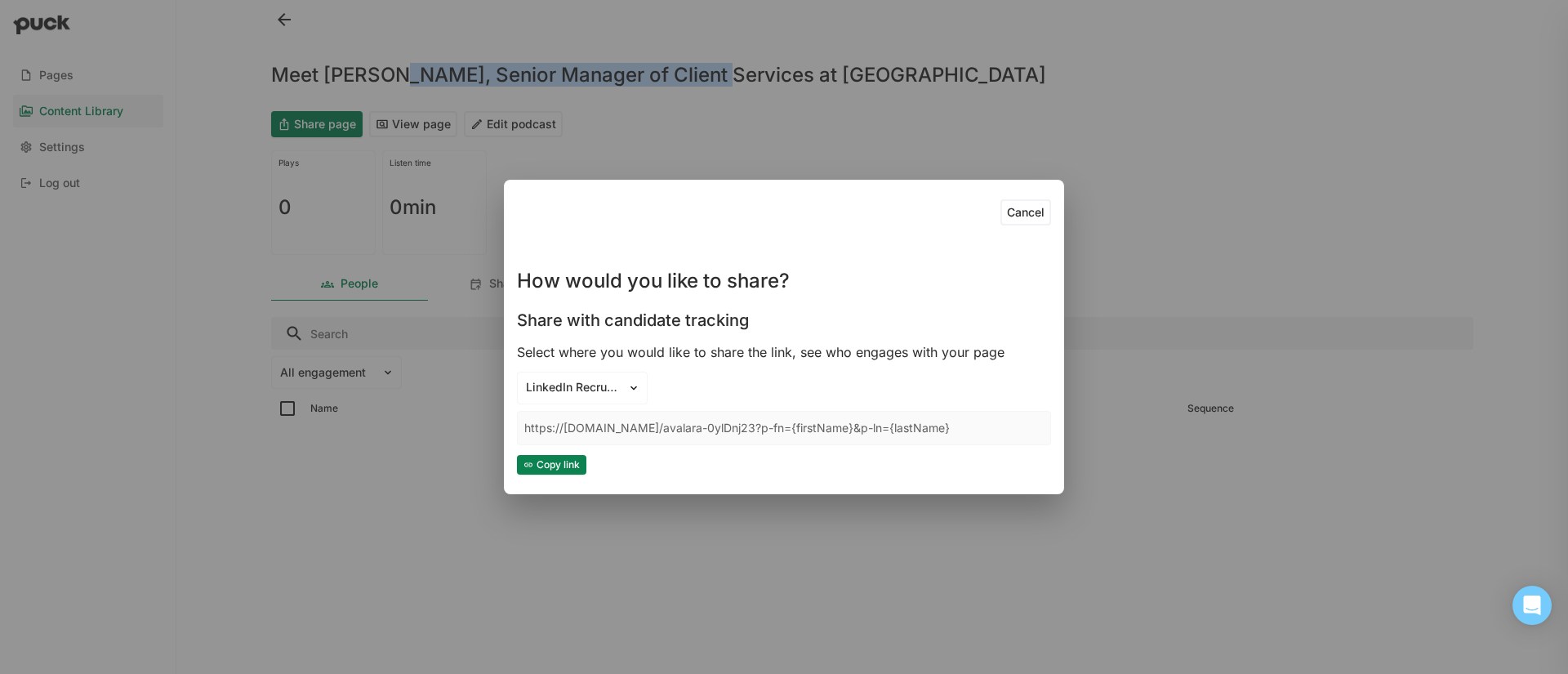
click at [538, 471] on button "Copy link" at bounding box center [551, 464] width 69 height 19
click at [290, 31] on div "Cancel How would you like to share? Share with candidate tracking Select where …" at bounding box center [784, 337] width 1568 height 674
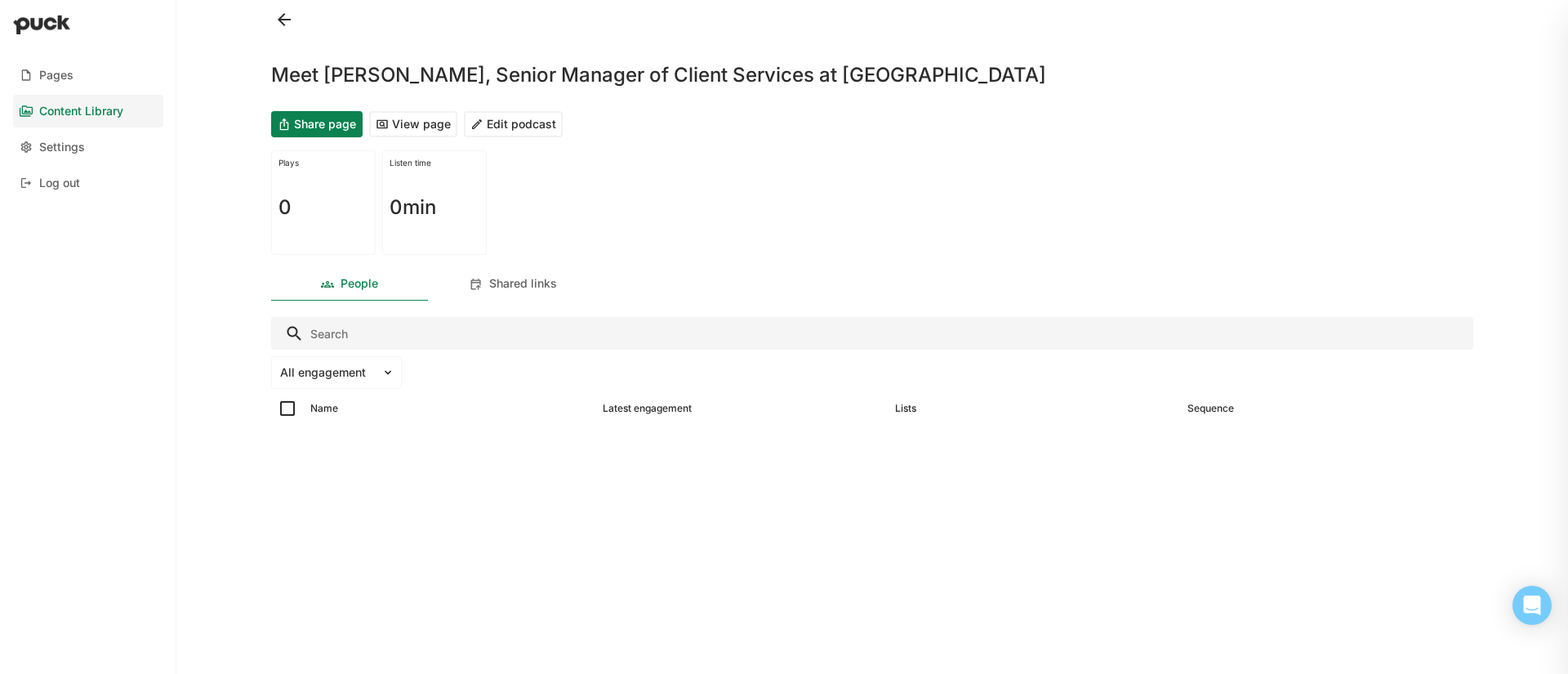
click at [286, 27] on button at bounding box center [283, 19] width 26 height 26
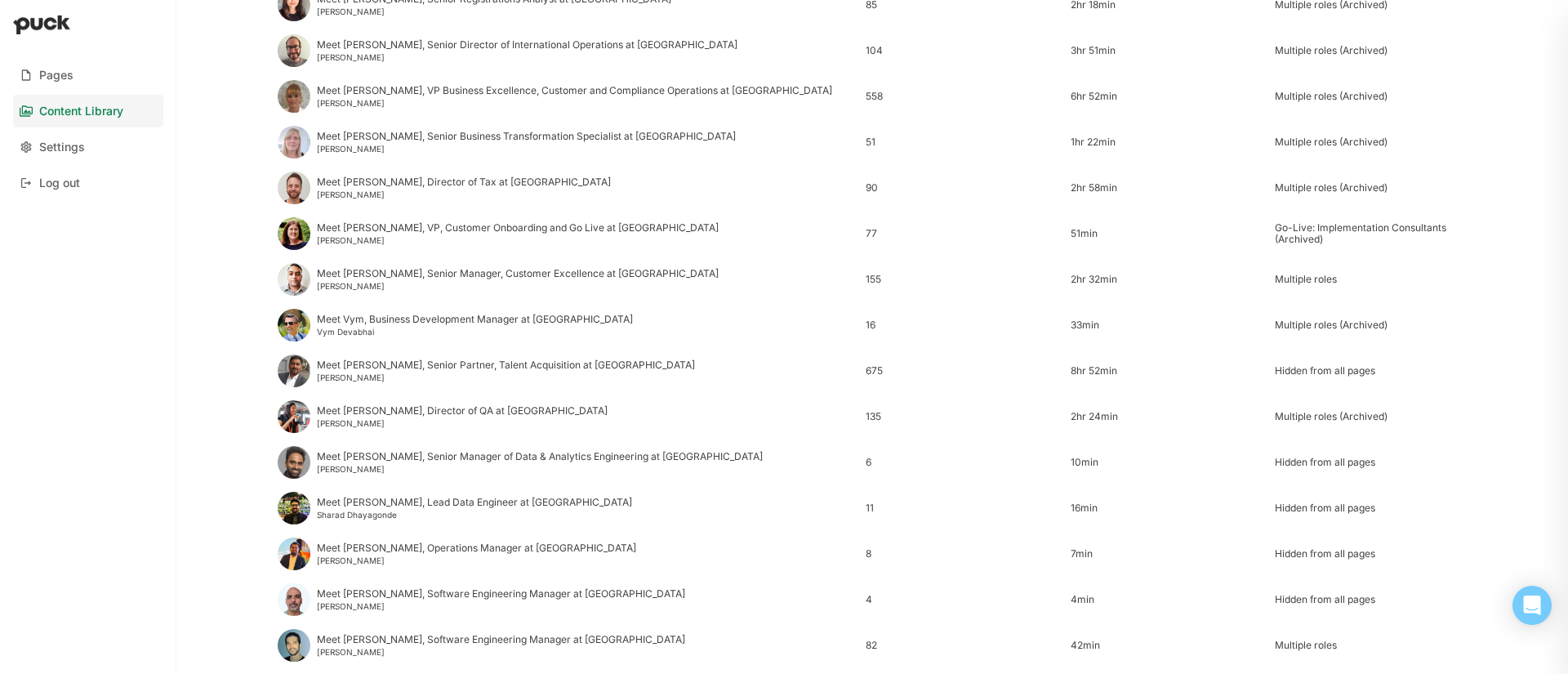
scroll to position [1928, 0]
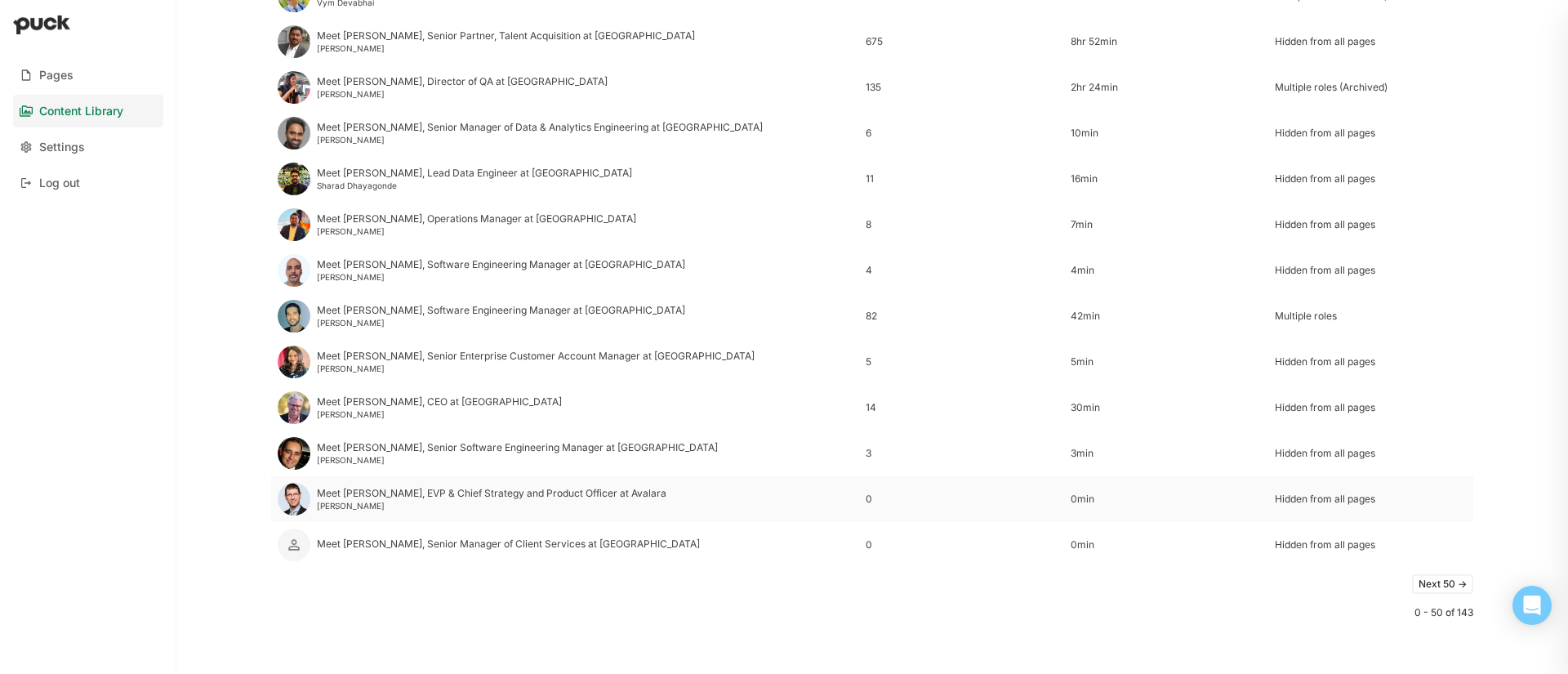
click at [360, 499] on div "Meet Jayme, EVP & Chief Strategy and Product Officer at Avalara Jayme Fishman" at bounding box center [492, 498] width 350 height 23
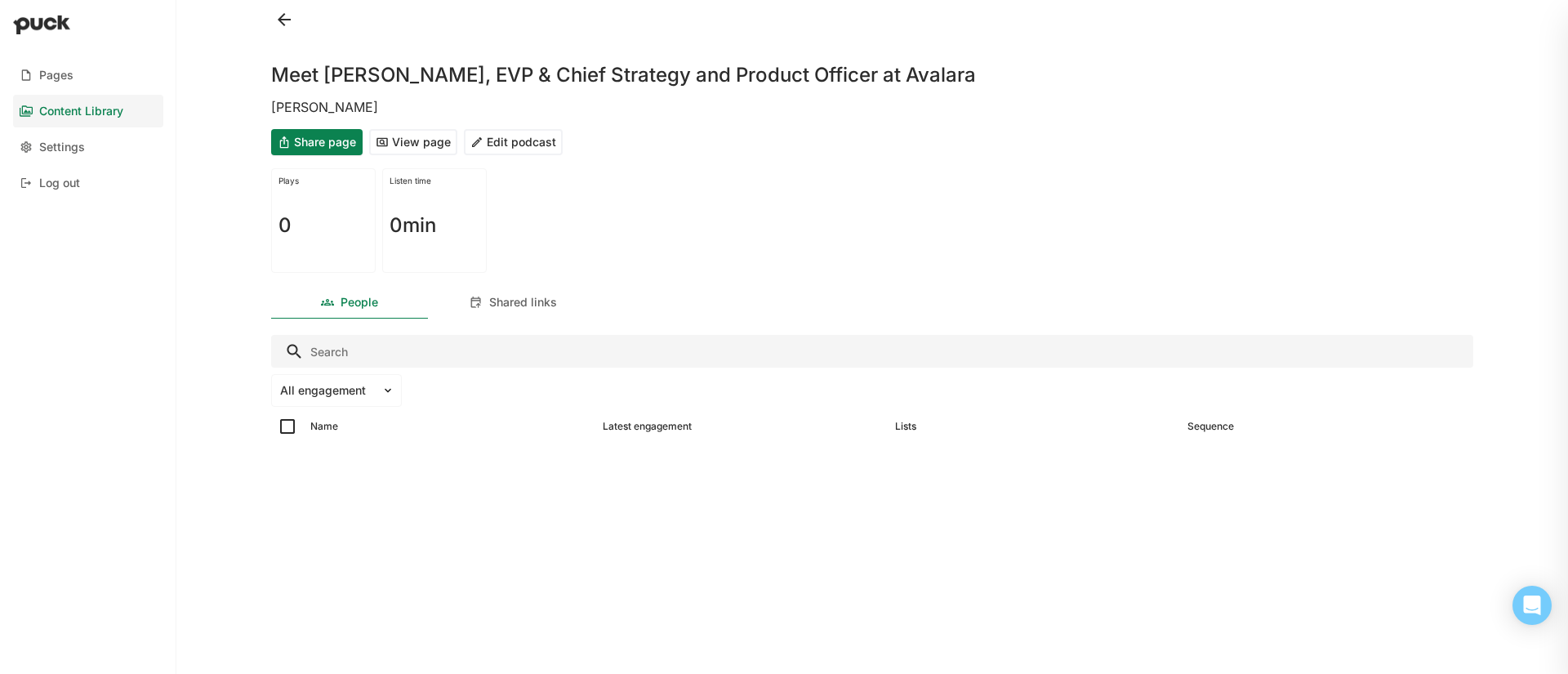
click at [328, 138] on button "Share page" at bounding box center [316, 141] width 91 height 26
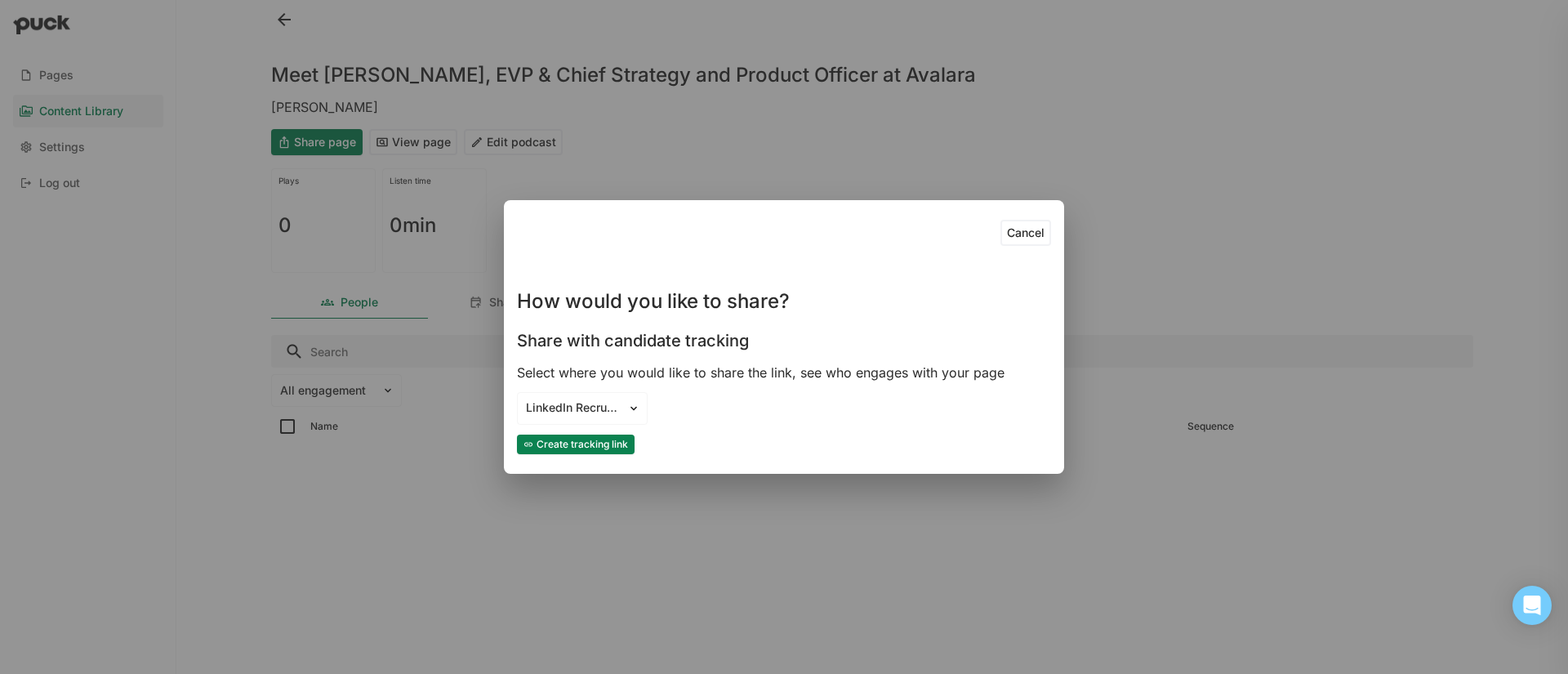
click at [612, 447] on button "Create tracking link" at bounding box center [575, 443] width 118 height 19
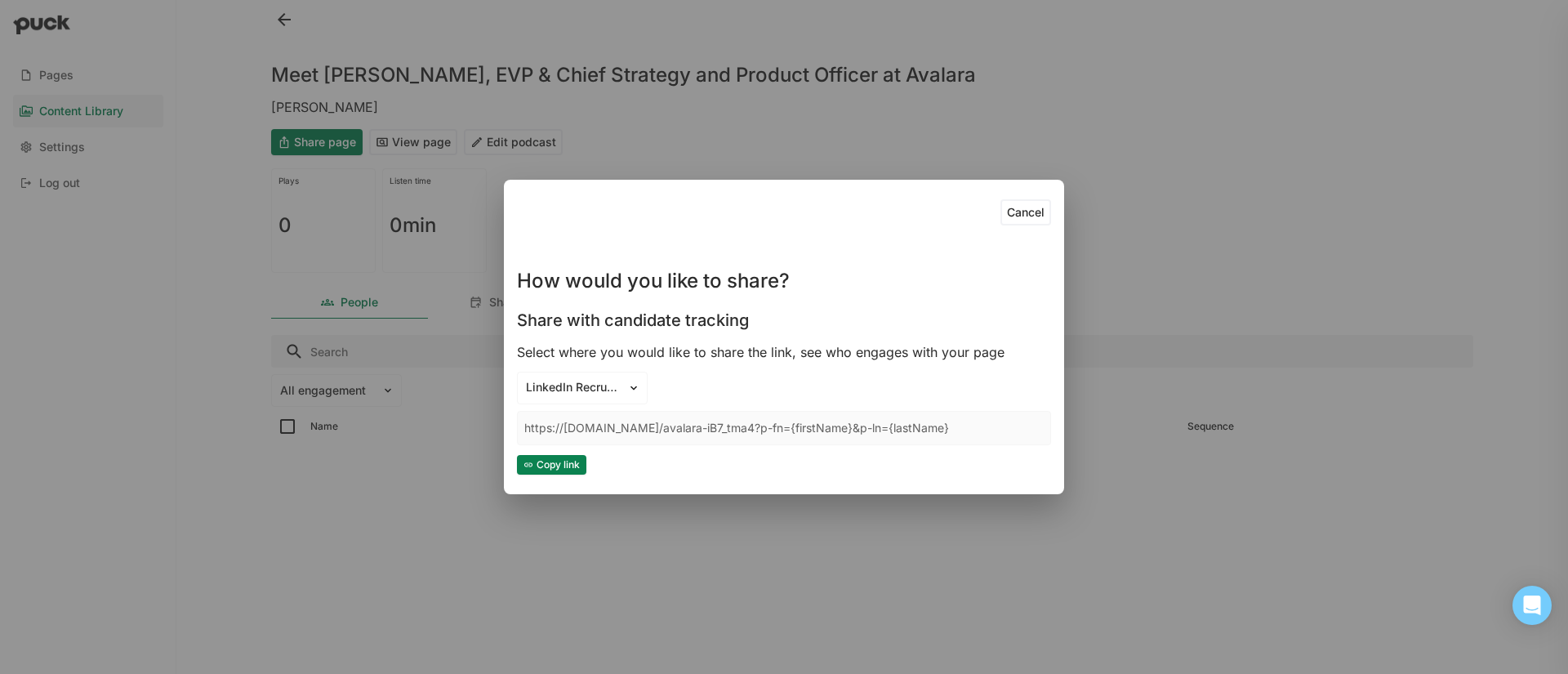
click at [569, 471] on button "Copy link" at bounding box center [551, 464] width 69 height 19
